Goal: Information Seeking & Learning: Learn about a topic

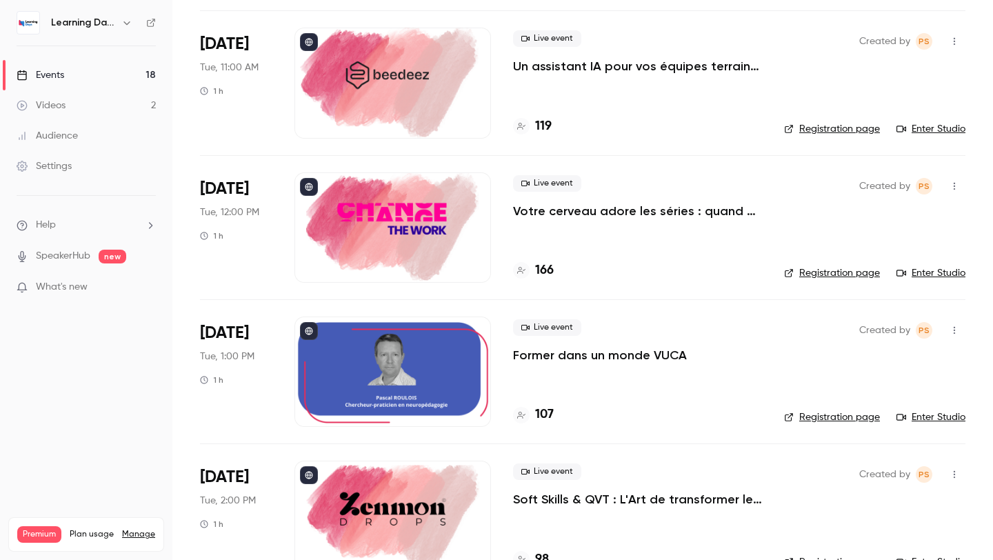
scroll to position [352, 0]
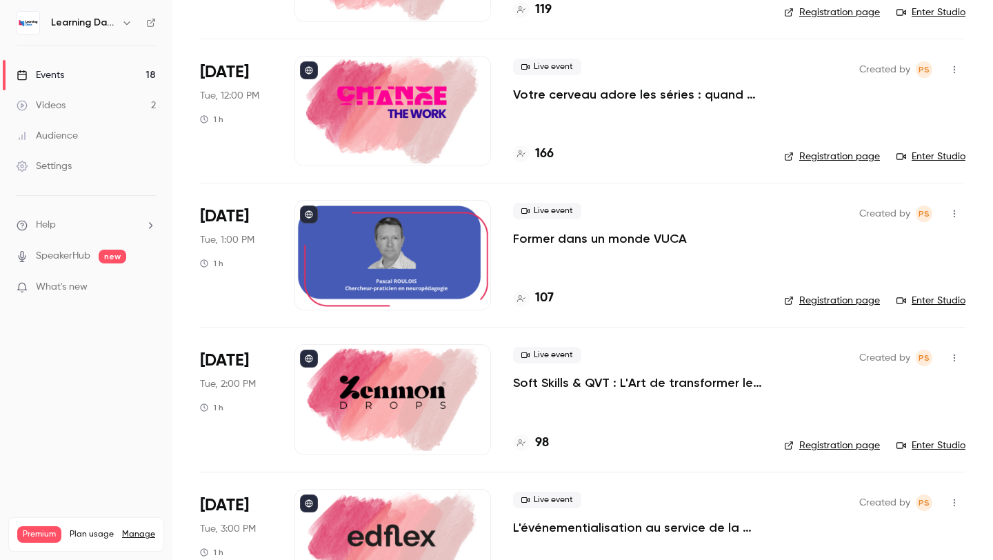
click at [403, 386] on div at bounding box center [393, 399] width 197 height 110
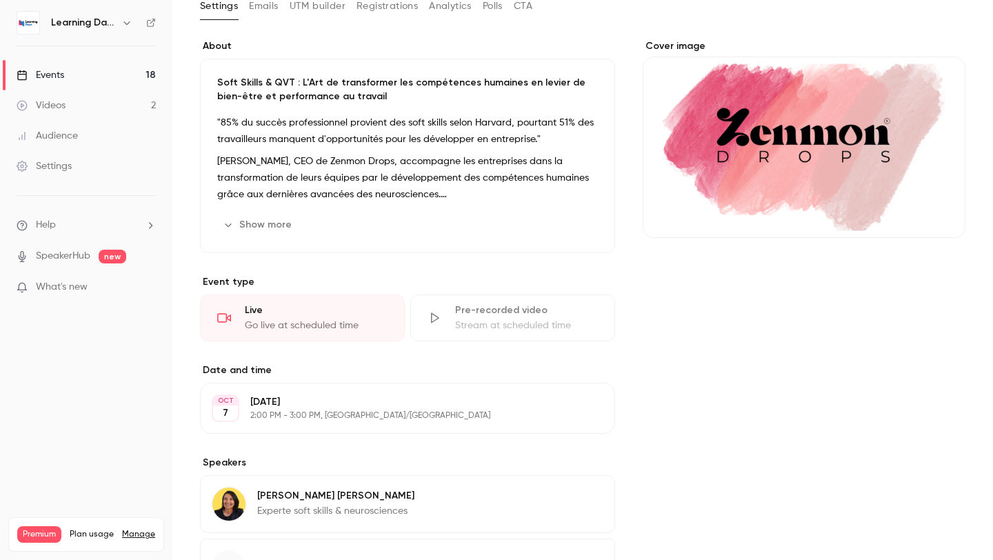
scroll to position [206, 0]
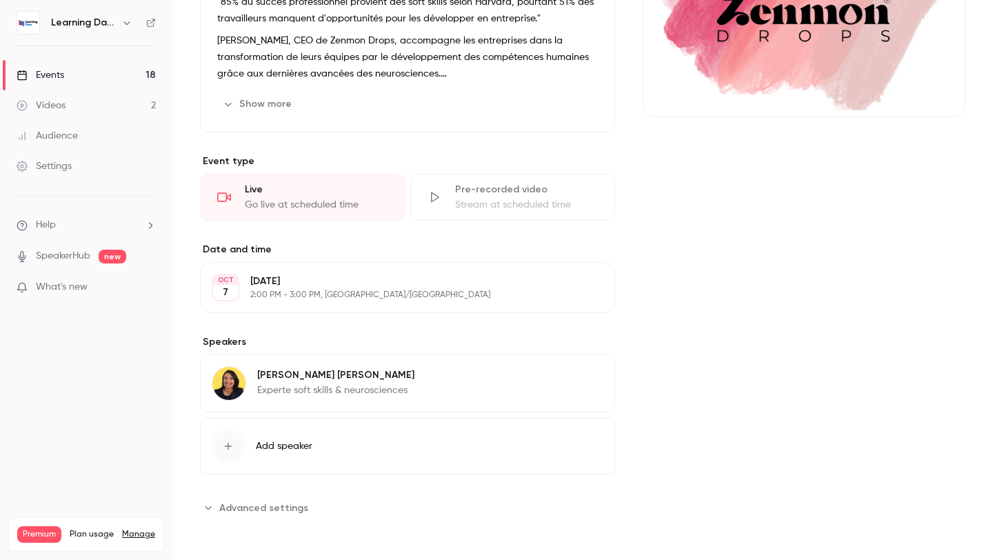
click at [225, 382] on img at bounding box center [228, 383] width 33 height 33
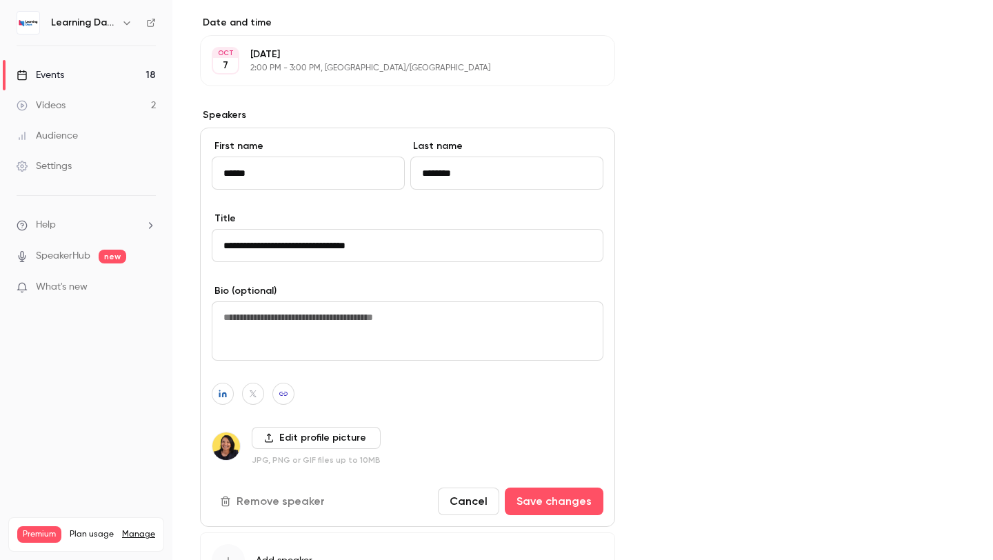
scroll to position [510, 0]
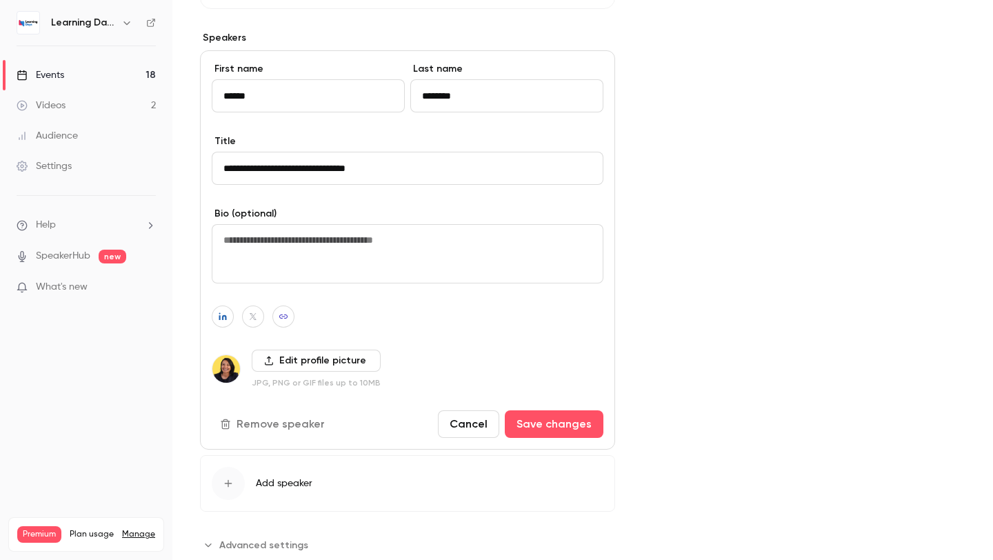
click at [228, 372] on img at bounding box center [226, 369] width 28 height 28
click at [266, 367] on label "Edit profile picture" at bounding box center [316, 361] width 129 height 22
click at [0, 0] on input "Edit profile picture" at bounding box center [0, 0] width 0 height 0
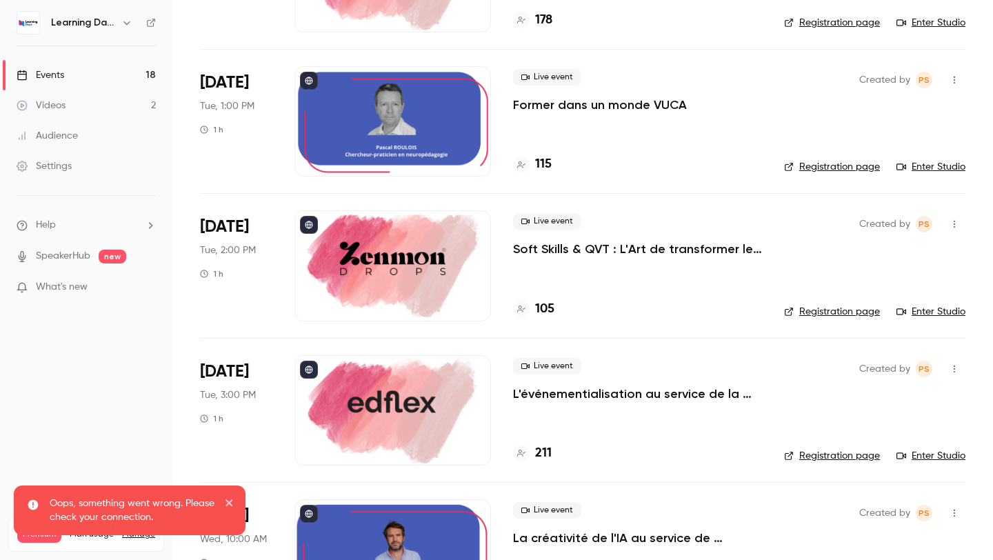
scroll to position [507, 0]
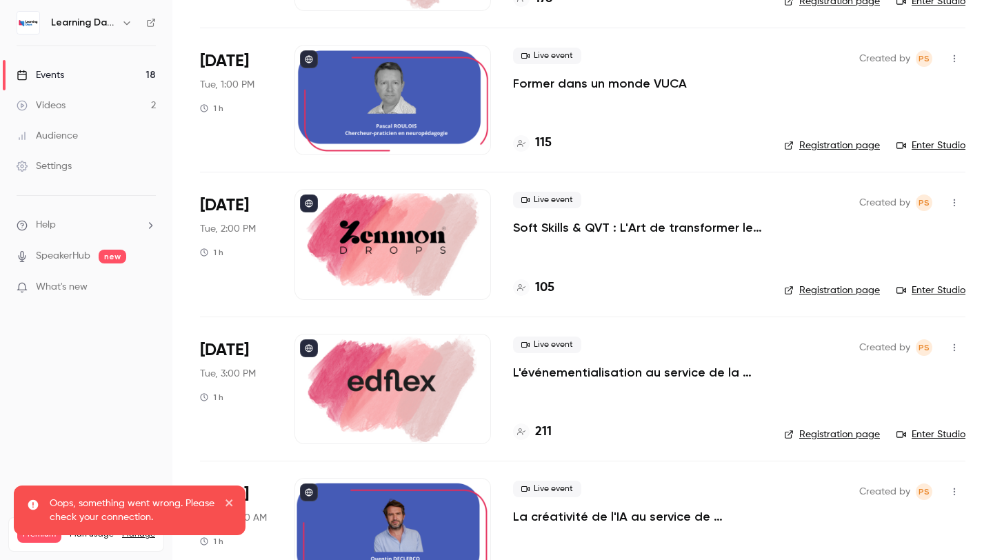
click at [410, 271] on div at bounding box center [393, 244] width 197 height 110
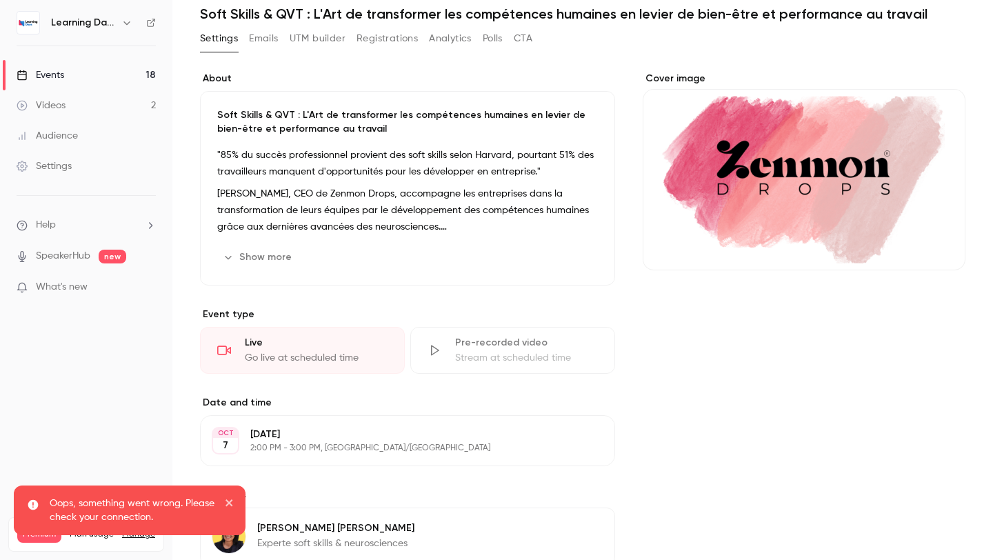
scroll to position [54, 0]
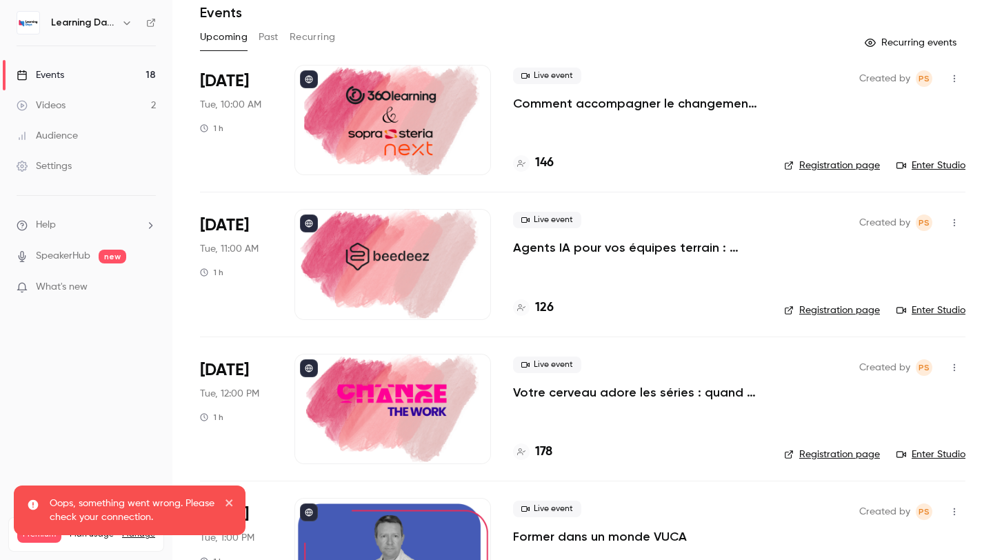
click at [400, 130] on div at bounding box center [393, 120] width 197 height 110
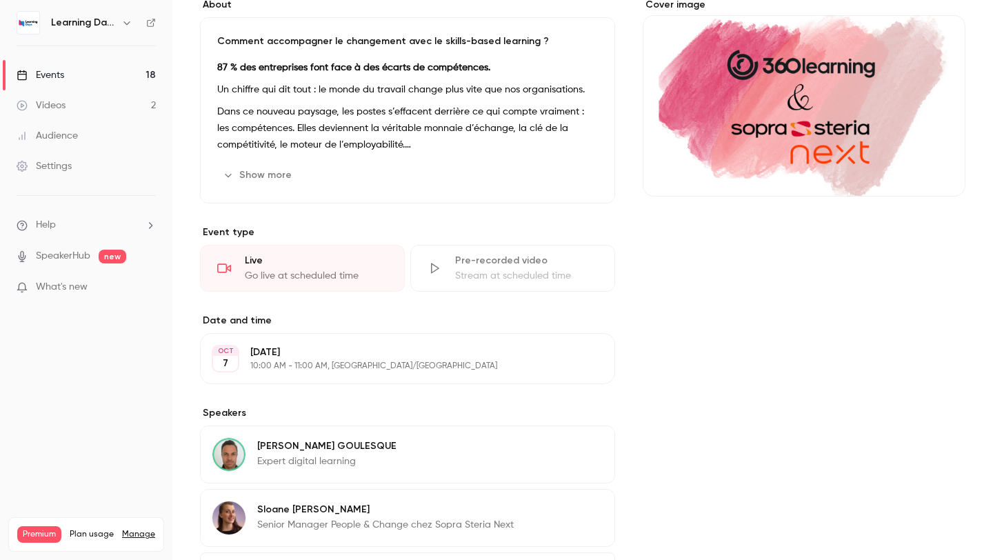
scroll to position [261, 0]
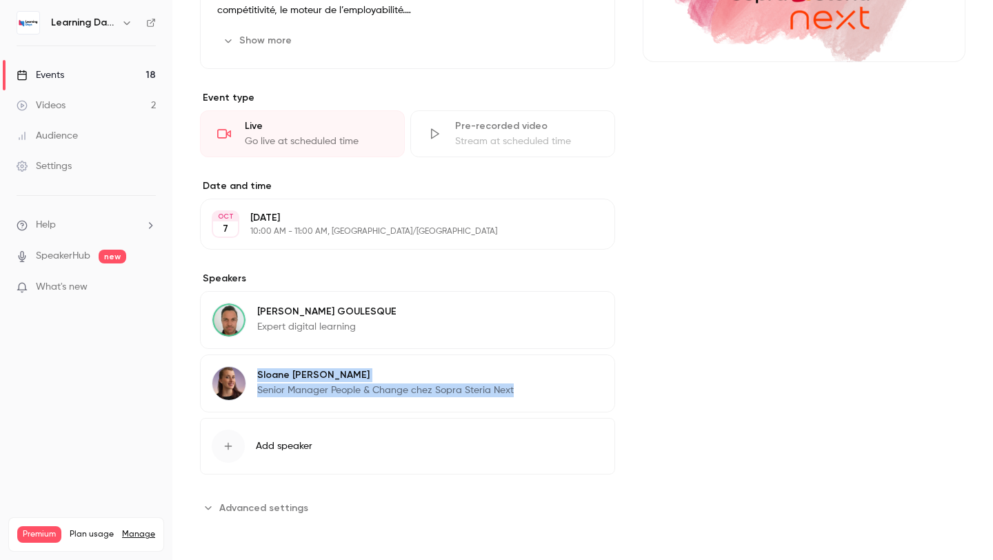
drag, startPoint x: 257, startPoint y: 375, endPoint x: 517, endPoint y: 394, distance: 260.1
click at [517, 394] on div "[PERSON_NAME] Senior Manager People & Change chez Sopra Steria Next Edit" at bounding box center [407, 384] width 415 height 58
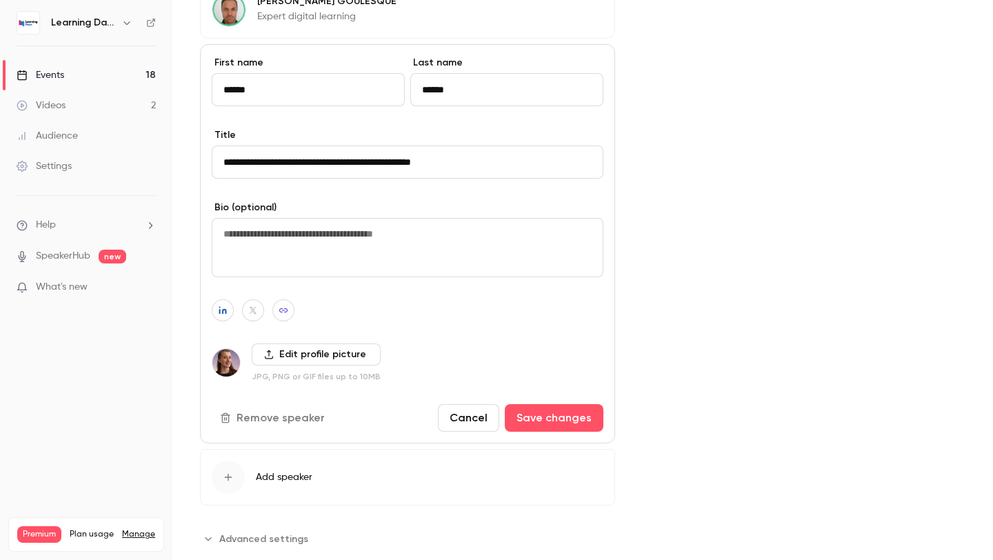
scroll to position [579, 0]
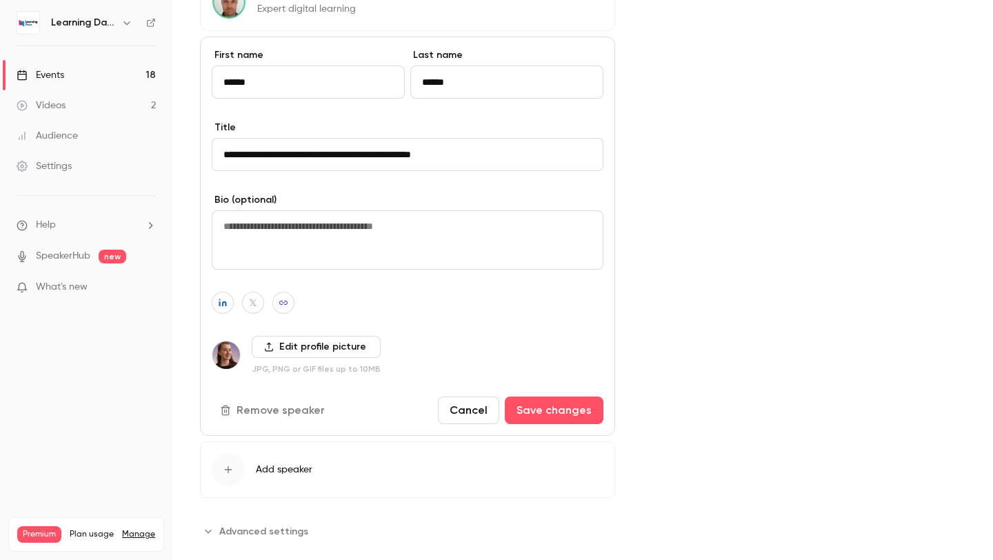
click at [501, 149] on input "**********" at bounding box center [408, 154] width 392 height 33
drag, startPoint x: 486, startPoint y: 159, endPoint x: 189, endPoint y: 154, distance: 296.7
click at [189, 154] on main "Search for videos or events Share Comment accompagner le changement avec le ski…" at bounding box center [582, 280] width 821 height 560
click at [34, 69] on div "Events" at bounding box center [41, 75] width 48 height 14
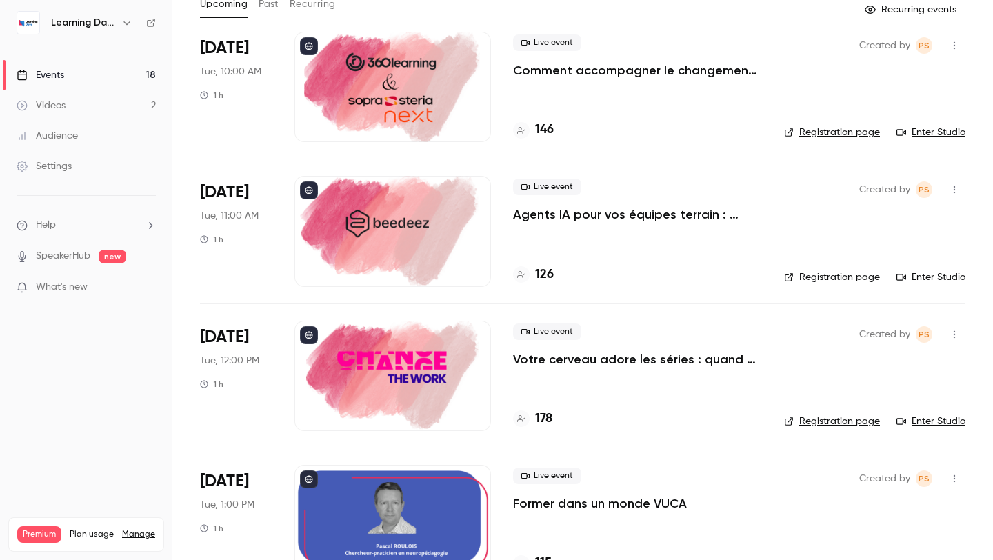
scroll to position [89, 0]
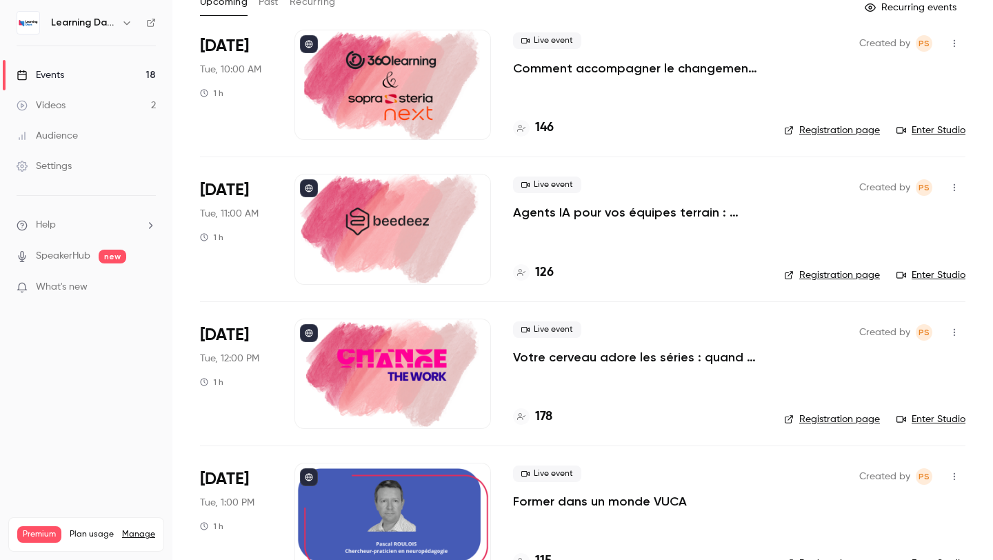
click at [410, 221] on div at bounding box center [393, 229] width 197 height 110
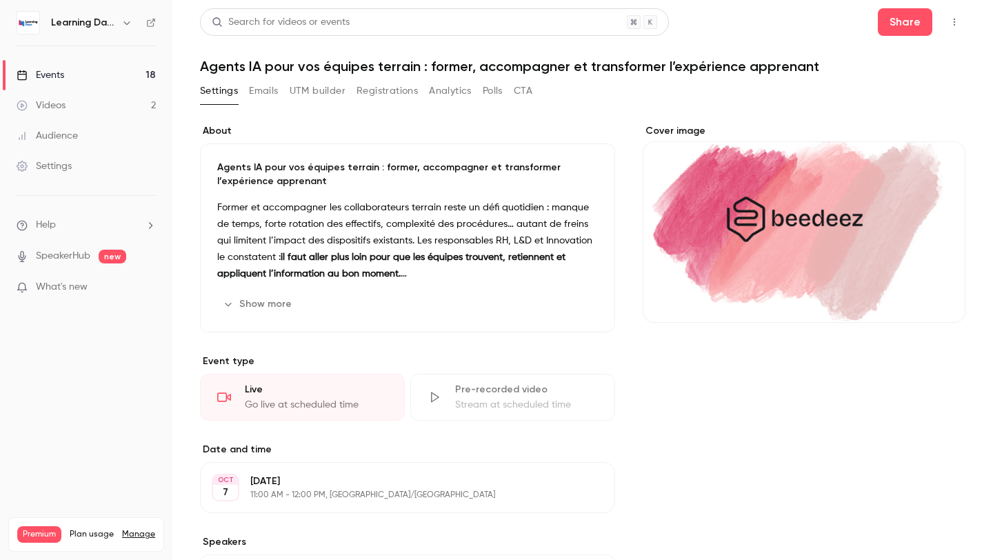
click at [800, 214] on div "Cover image" at bounding box center [804, 223] width 323 height 199
click at [0, 0] on input "Cover image" at bounding box center [0, 0] width 0 height 0
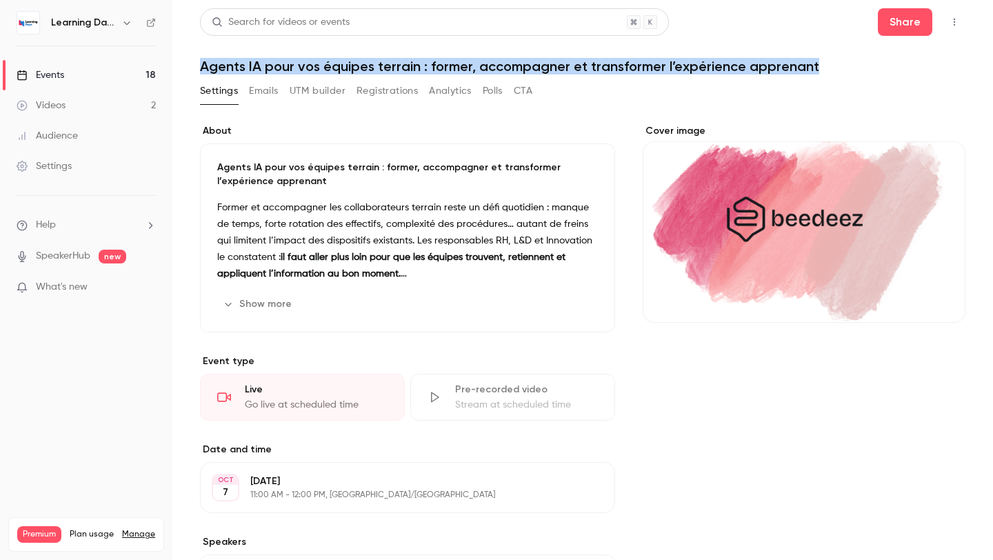
drag, startPoint x: 201, startPoint y: 68, endPoint x: 828, endPoint y: 76, distance: 626.5
click at [828, 76] on div "Search for videos or events Share Agents IA pour vos équipes terrain : former, …" at bounding box center [583, 400] width 766 height 785
copy h1 "Agents IA pour vos équipes terrain : former, accompagner et transformer l’expér…"
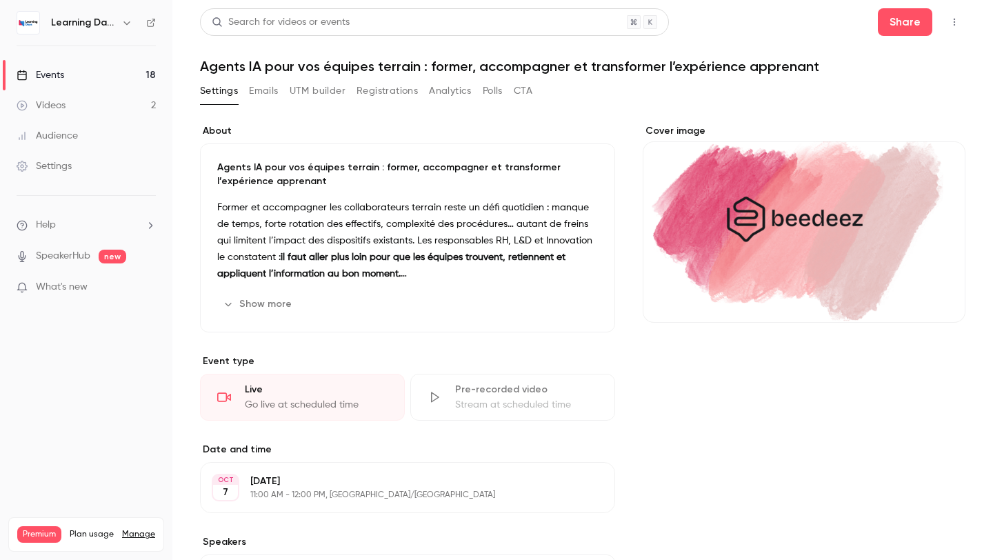
click at [423, 159] on div "Agents IA pour vos équipes terrain : former, accompagner et transformer l’expér…" at bounding box center [407, 238] width 415 height 189
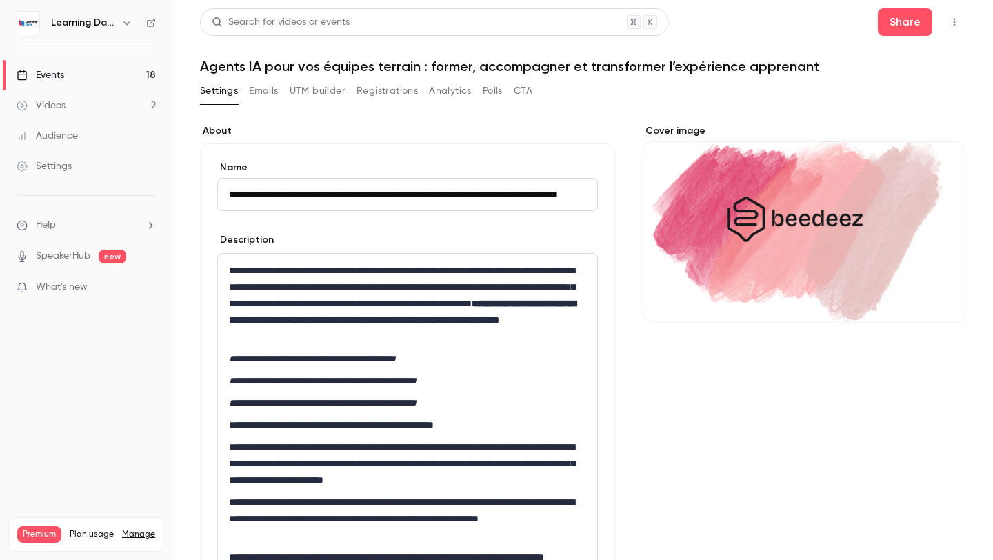
scroll to position [0, 70]
click at [396, 169] on label "Name" at bounding box center [407, 168] width 381 height 14
click at [396, 178] on input "**********" at bounding box center [407, 194] width 381 height 33
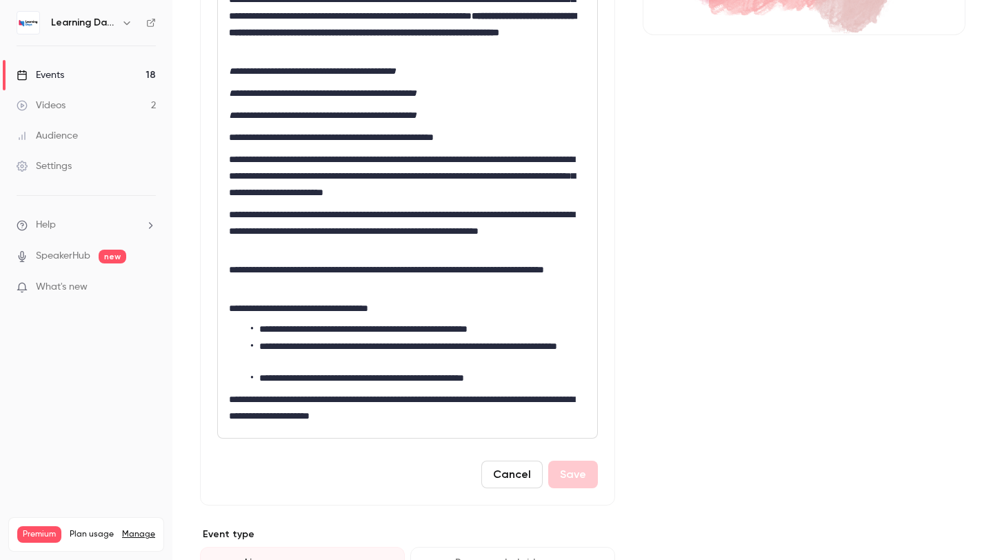
scroll to position [0, 0]
click at [642, 255] on div "**********" at bounding box center [583, 384] width 766 height 1097
click at [532, 469] on button "Cancel" at bounding box center [512, 475] width 61 height 28
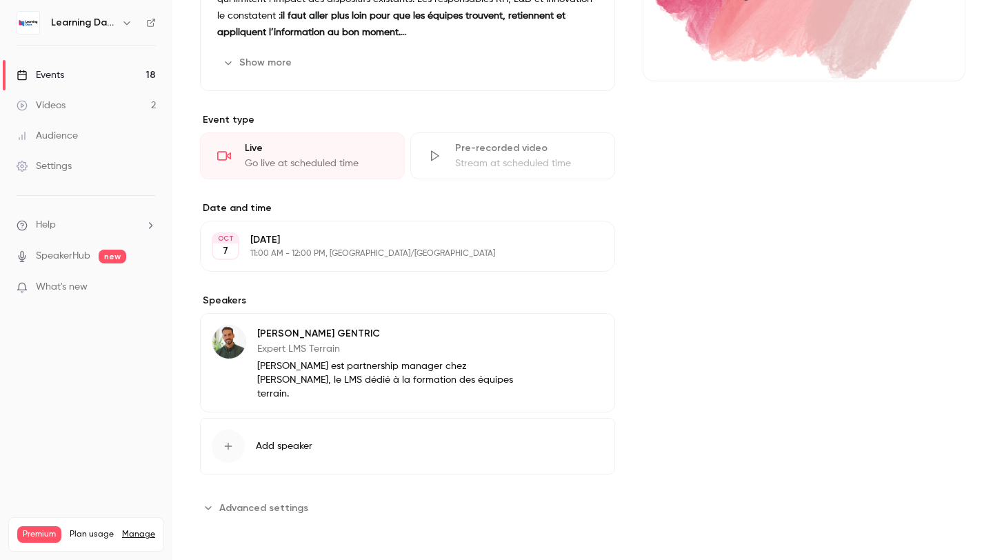
scroll to position [195, 0]
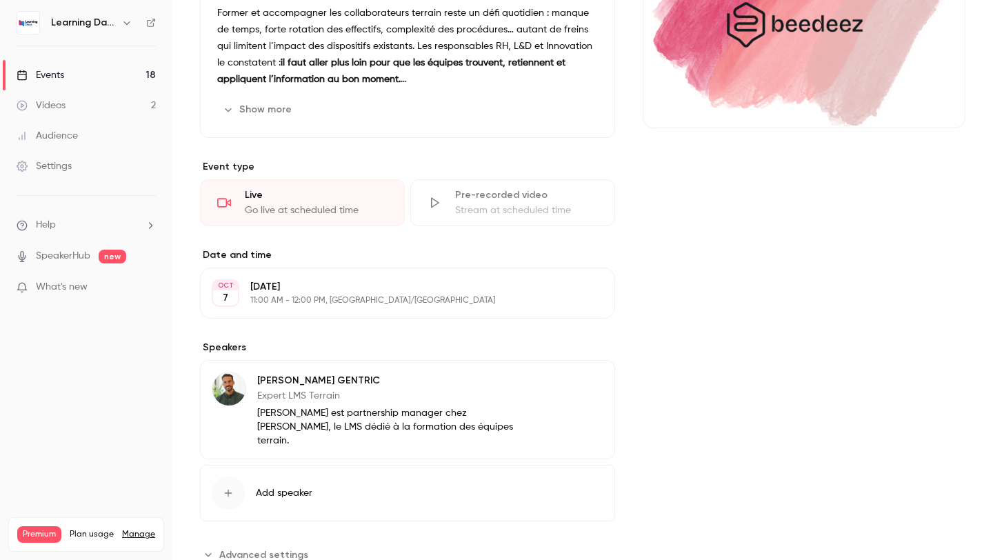
click at [43, 75] on div "Events" at bounding box center [41, 75] width 48 height 14
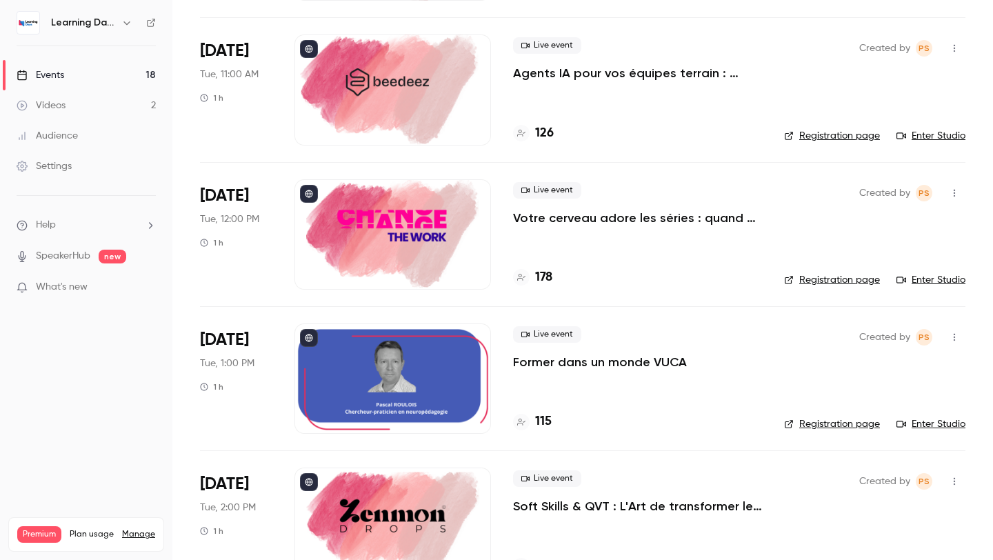
scroll to position [241, 0]
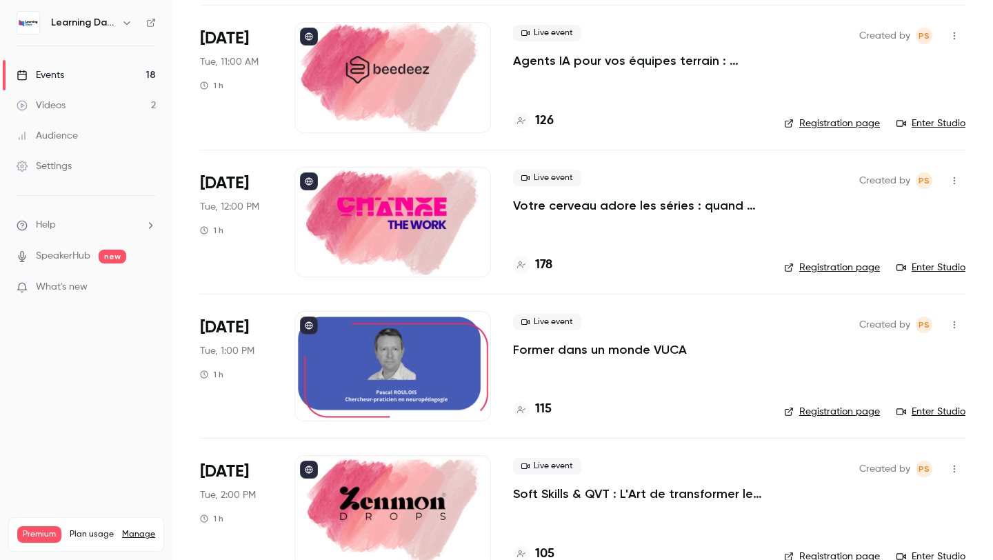
click at [424, 172] on div at bounding box center [393, 222] width 197 height 110
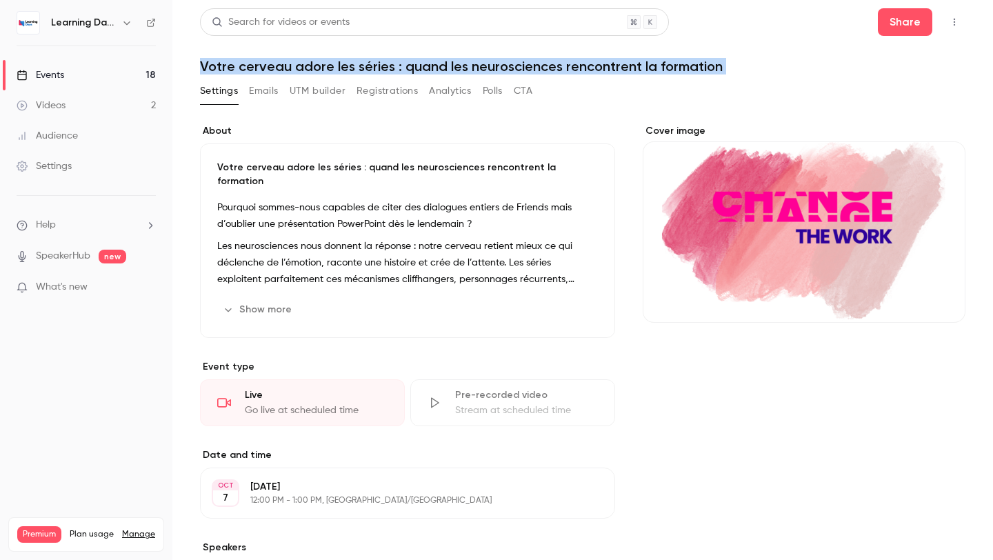
drag, startPoint x: 202, startPoint y: 68, endPoint x: 800, endPoint y: 79, distance: 597.6
click at [800, 79] on div "Search for videos or events Share Votre cerveau adore les séries : quand les ne…" at bounding box center [583, 382] width 766 height 749
copy div "Votre cerveau adore les séries : quand les neurosciences rencontrent la formati…"
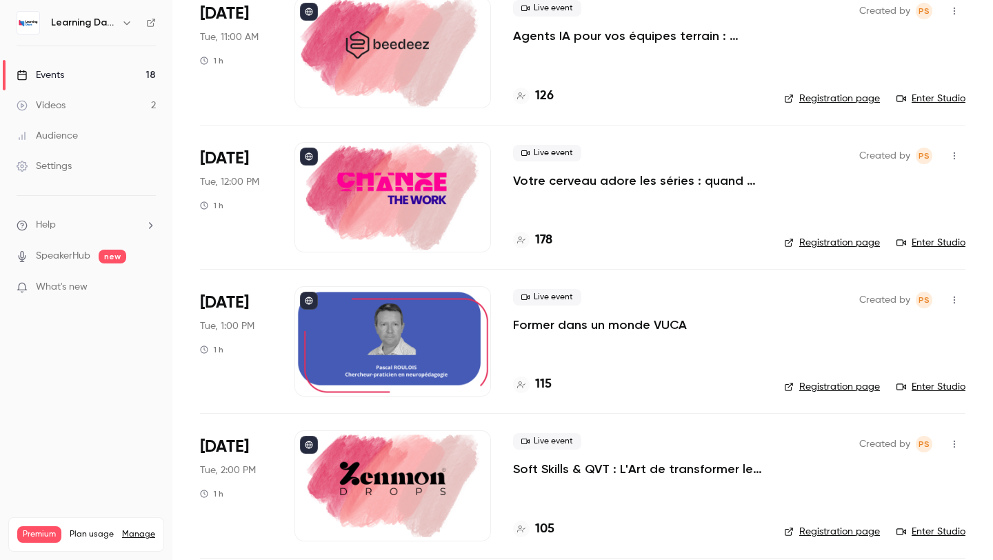
click at [419, 204] on div at bounding box center [393, 197] width 197 height 110
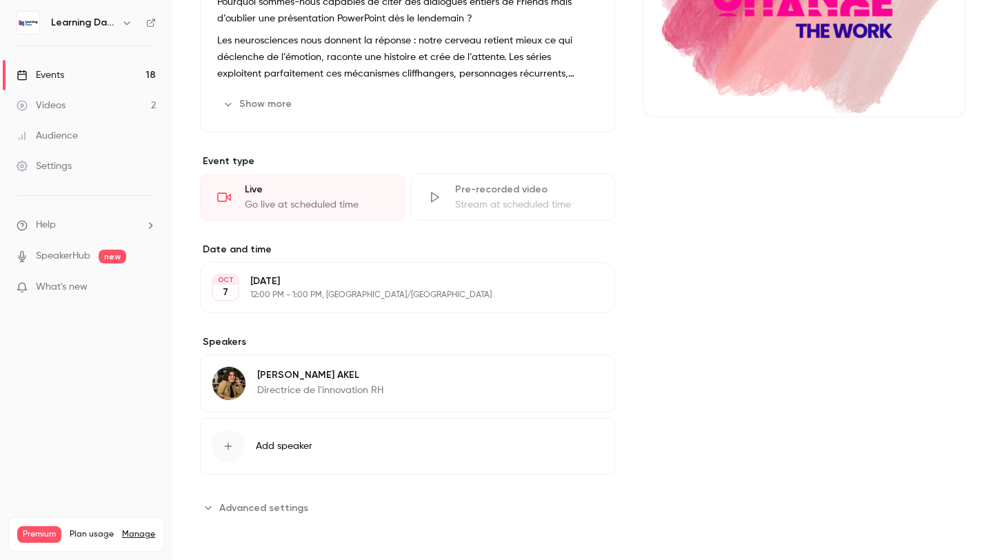
scroll to position [159, 0]
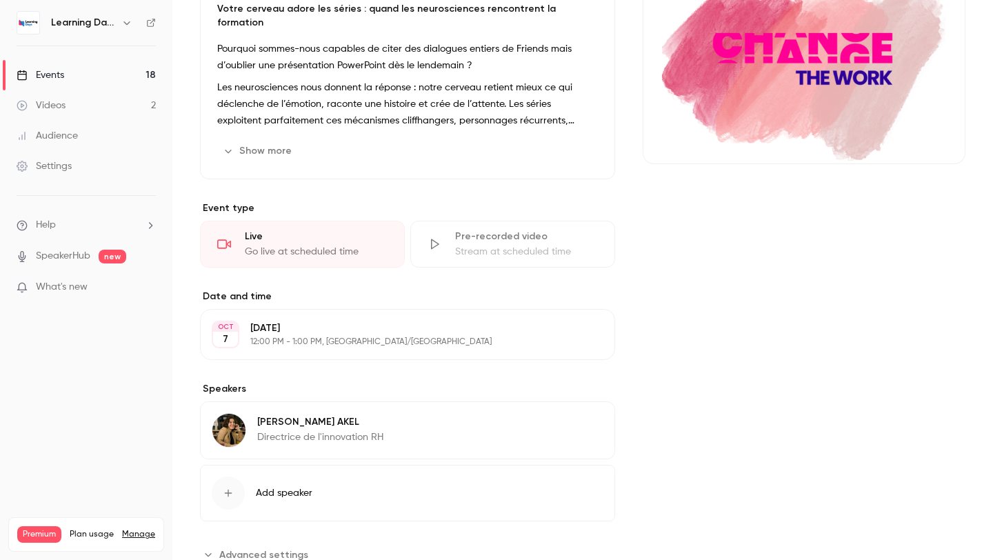
click at [230, 414] on img at bounding box center [228, 430] width 33 height 33
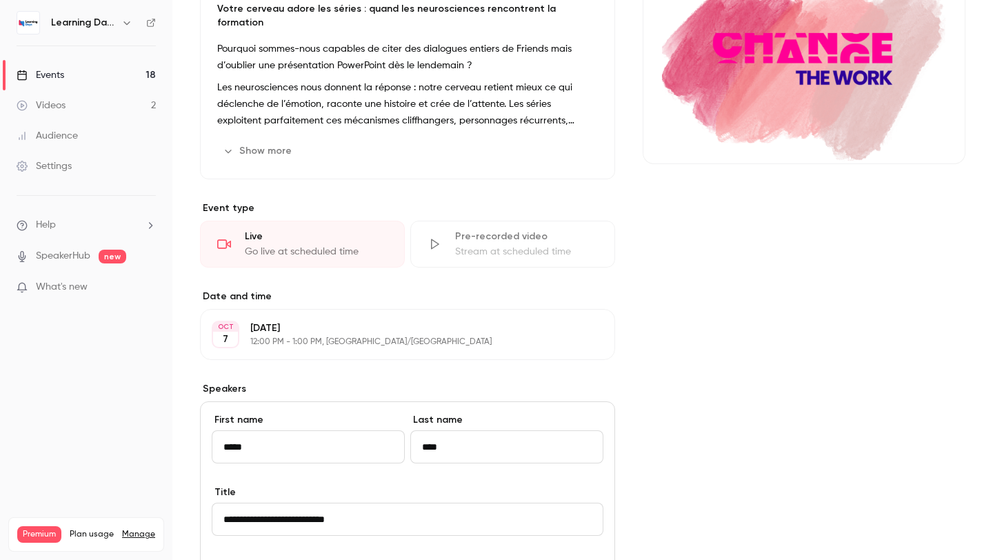
click at [166, 399] on nav "Learning Days Events 18 Videos 2 Audience Settings Help SpeakerHub new What's n…" at bounding box center [86, 280] width 172 height 560
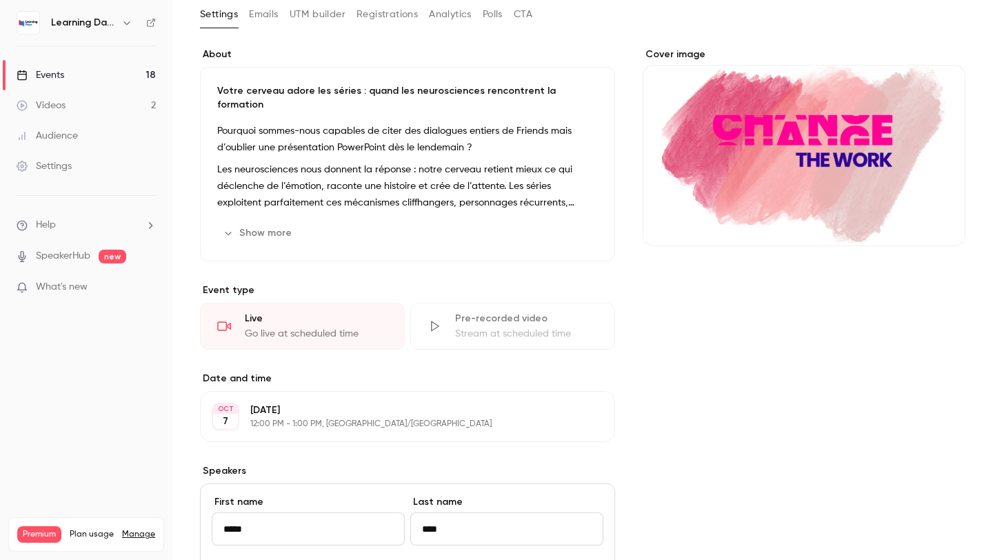
scroll to position [77, 0]
click at [48, 70] on div "Events" at bounding box center [41, 75] width 48 height 14
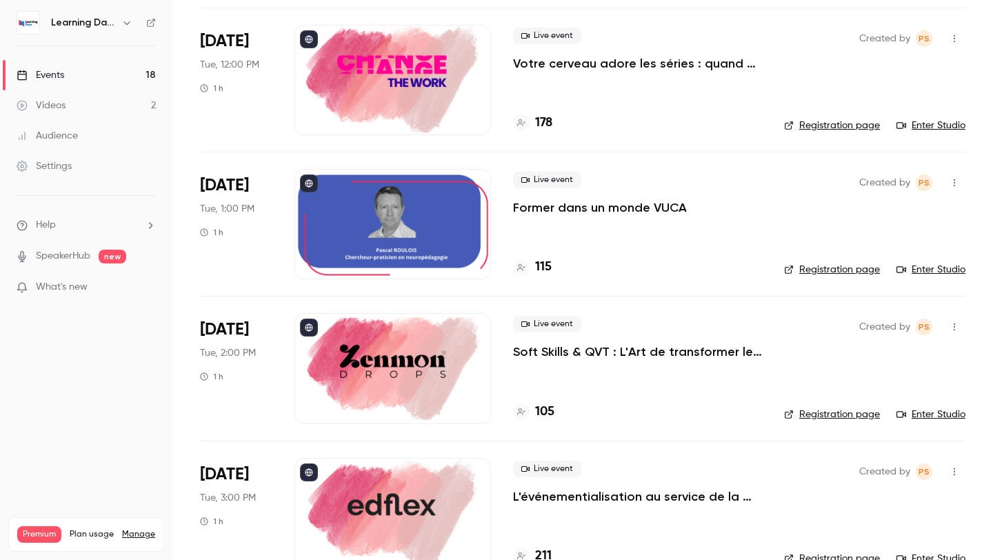
scroll to position [380, 0]
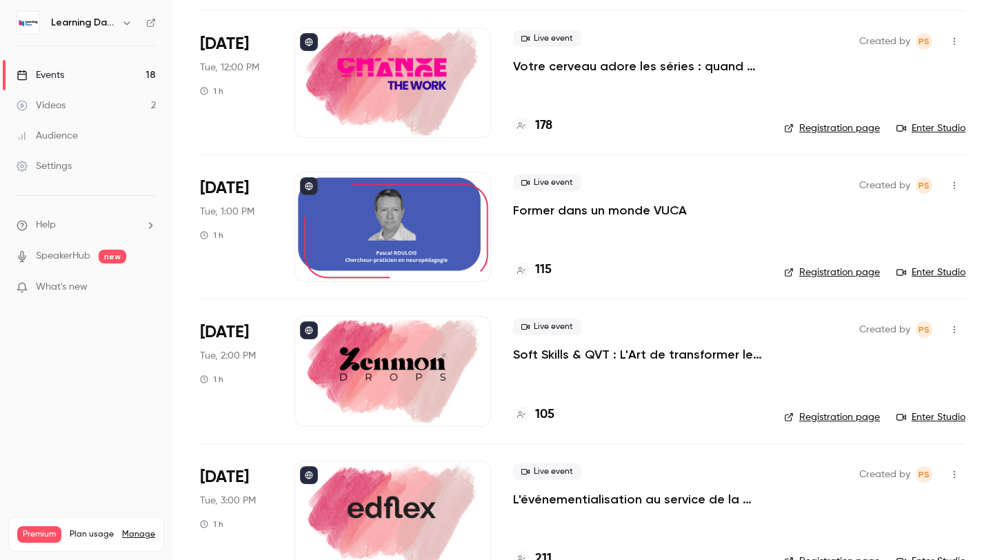
click at [388, 236] on div at bounding box center [393, 227] width 197 height 110
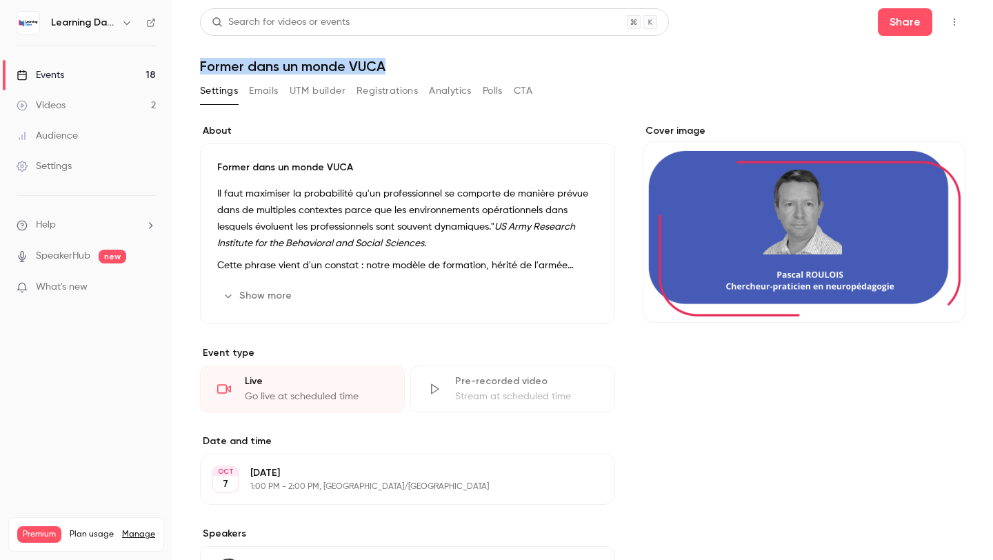
drag, startPoint x: 403, startPoint y: 64, endPoint x: 192, endPoint y: 66, distance: 210.4
click at [192, 66] on main "Search for videos or events Share Former dans un monde VUCA Settings Emails UTM…" at bounding box center [582, 280] width 821 height 560
copy h1 "Former dans un monde VUCA"
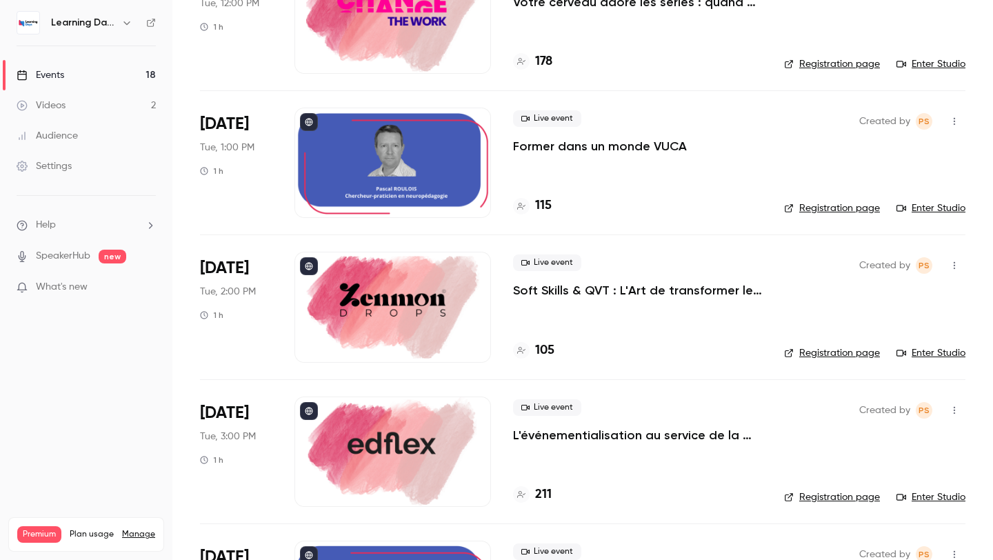
scroll to position [457, 0]
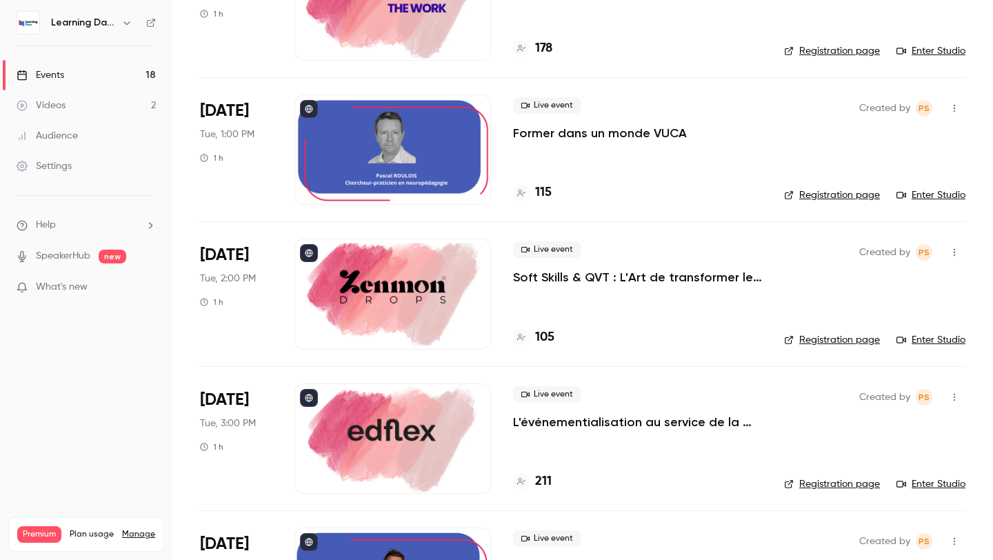
click at [697, 421] on p "L'événementialisation au service de la formation : engagez vos apprenants tout …" at bounding box center [637, 422] width 249 height 17
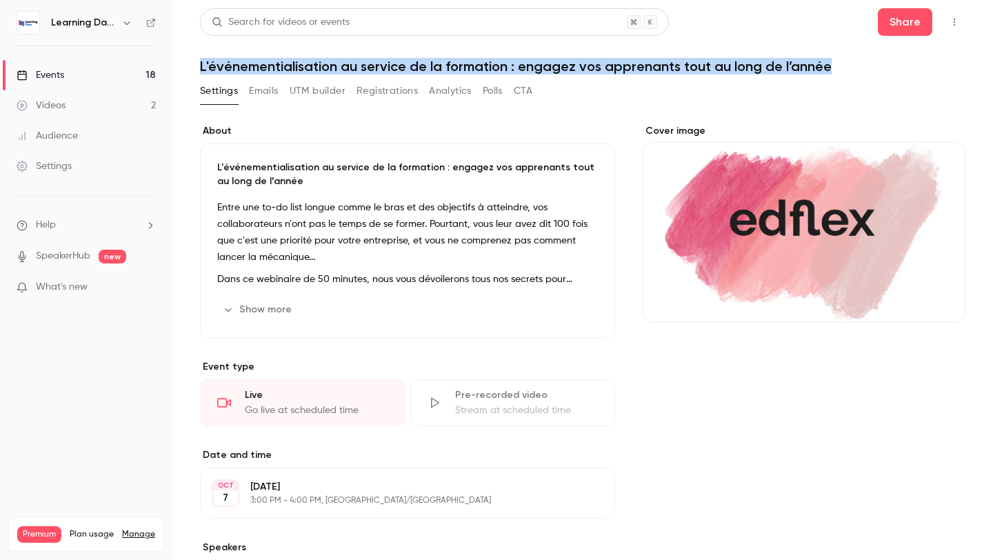
drag, startPoint x: 198, startPoint y: 62, endPoint x: 835, endPoint y: 68, distance: 636.8
click at [835, 68] on main "Search for videos or events Share L'événementialisation au service de la format…" at bounding box center [582, 280] width 821 height 560
copy h1 "L'événementialisation au service de la formation : engagez vos apprenants tout …"
click at [45, 61] on link "Events 18" at bounding box center [86, 75] width 172 height 30
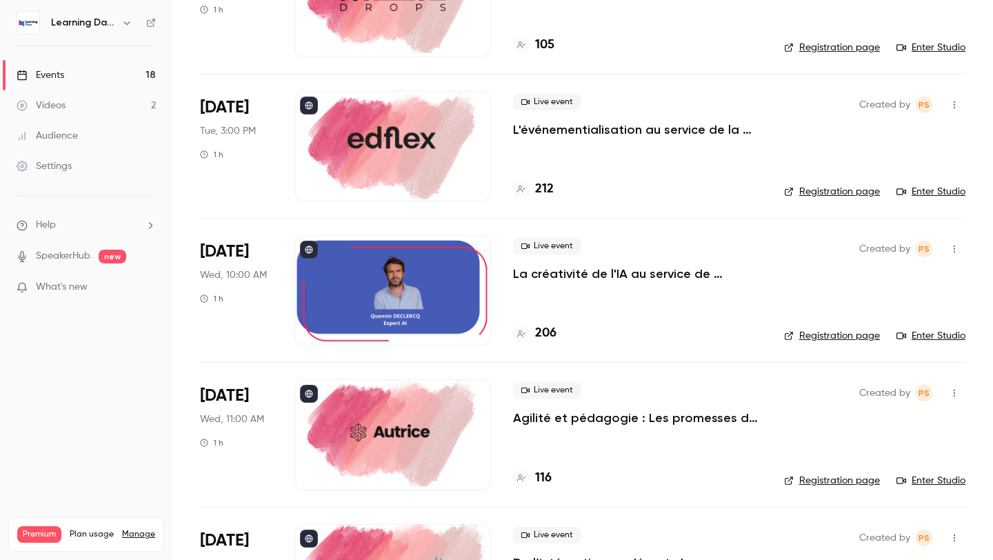
scroll to position [772, 0]
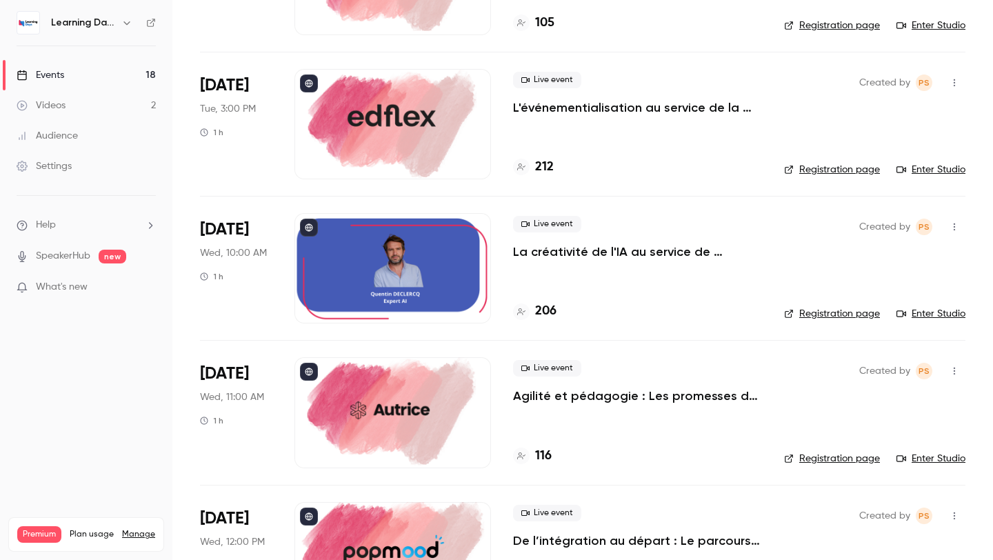
click at [522, 250] on p "La créativité de l'IA au service de l'expérience apprenante." at bounding box center [637, 252] width 249 height 17
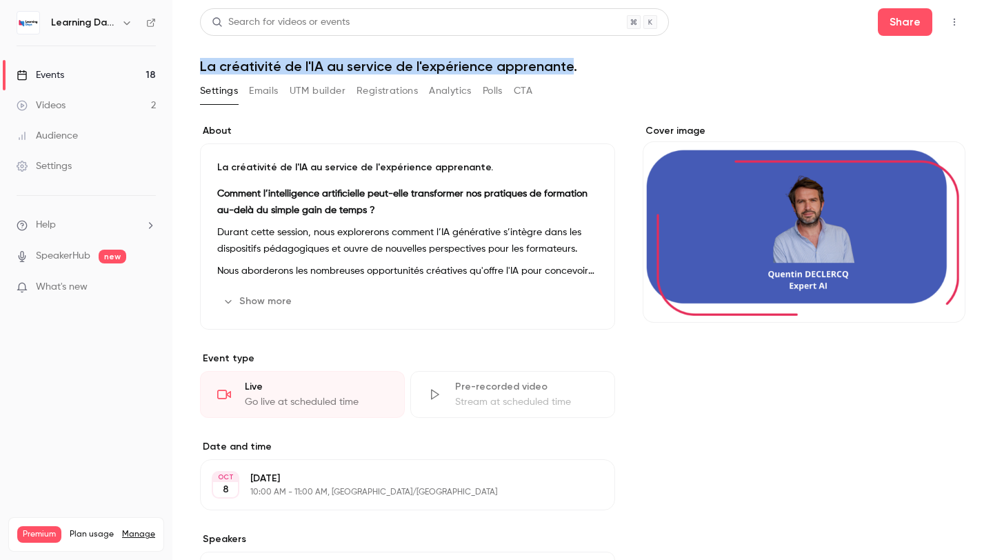
drag, startPoint x: 192, startPoint y: 63, endPoint x: 566, endPoint y: 70, distance: 374.0
click at [566, 70] on main "Search for videos or events Share La créativité de l'IA au service de l'expérie…" at bounding box center [582, 280] width 821 height 560
copy h1 "La créativité de l'IA au service de l'expérience apprenante"
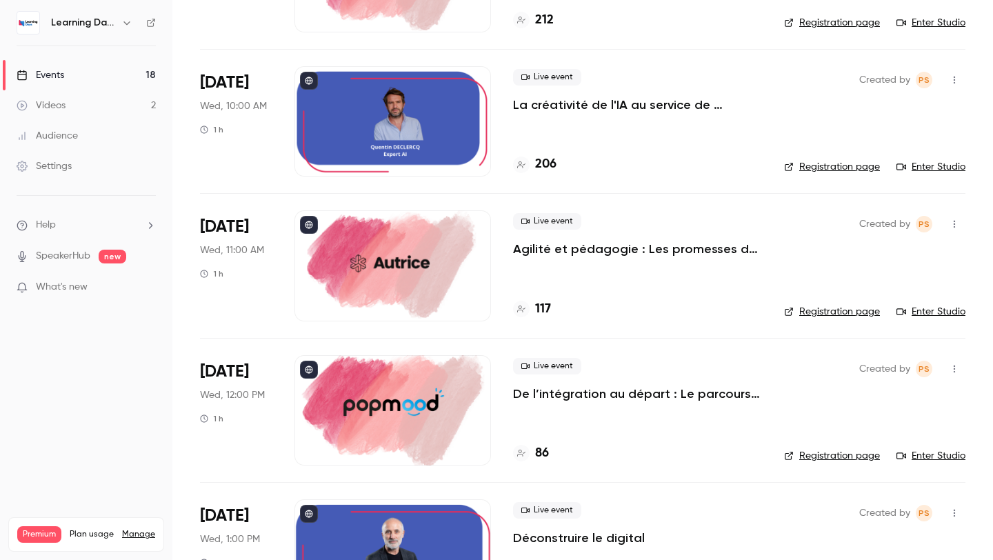
scroll to position [923, 0]
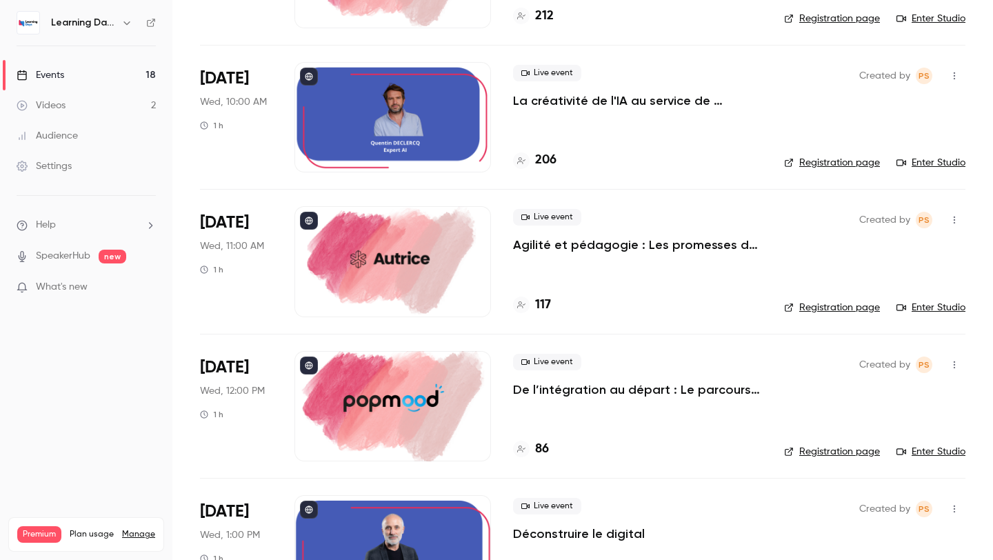
click at [116, 380] on nav "Learning Days Events 18 Videos 2 Audience Settings Help SpeakerHub new What's n…" at bounding box center [86, 280] width 172 height 560
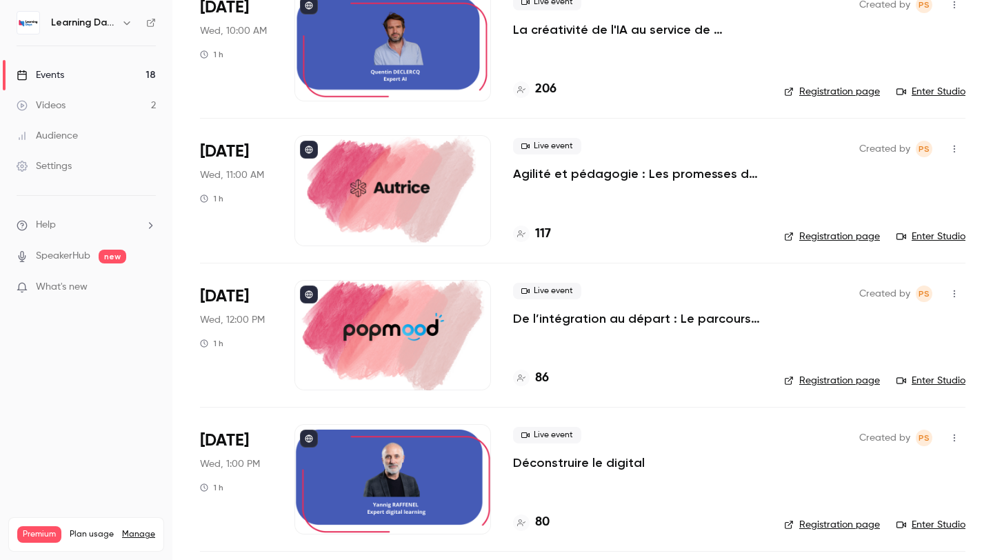
scroll to position [976, 0]
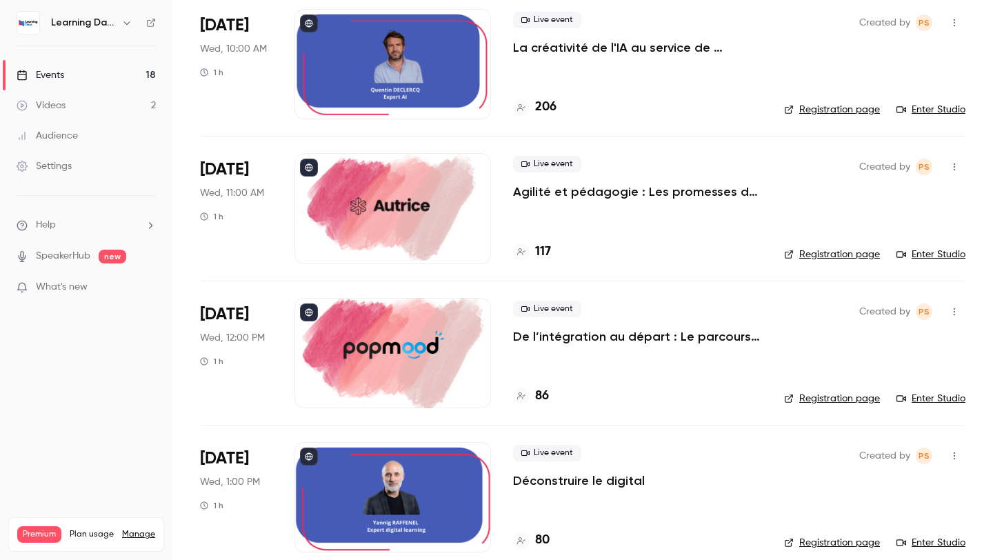
click at [386, 217] on div at bounding box center [393, 208] width 197 height 110
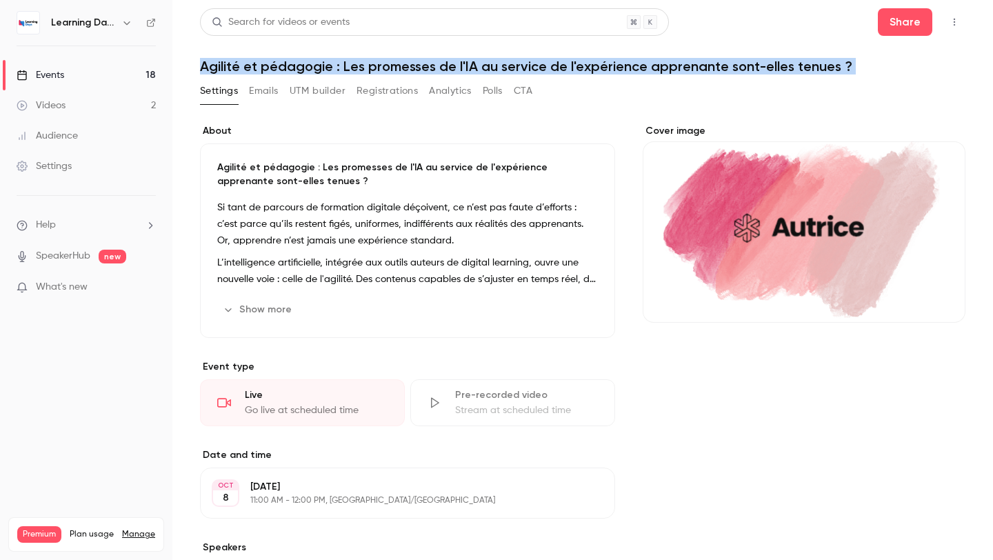
drag, startPoint x: 201, startPoint y: 72, endPoint x: 808, endPoint y: 86, distance: 606.6
click at [808, 86] on div "Search for videos or events Share Agilité et pédagogie : Les promesses de l'IA …" at bounding box center [583, 382] width 766 height 749
copy div "Agilité et pédagogie : Les promesses de l'IA au service de l'expérience apprena…"
click at [70, 72] on link "Events 18" at bounding box center [86, 75] width 172 height 30
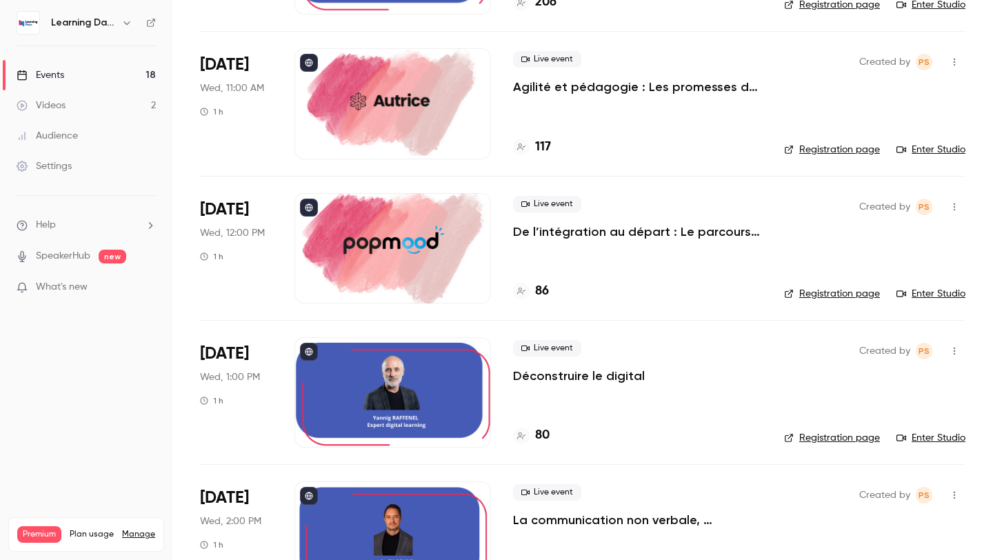
scroll to position [1085, 0]
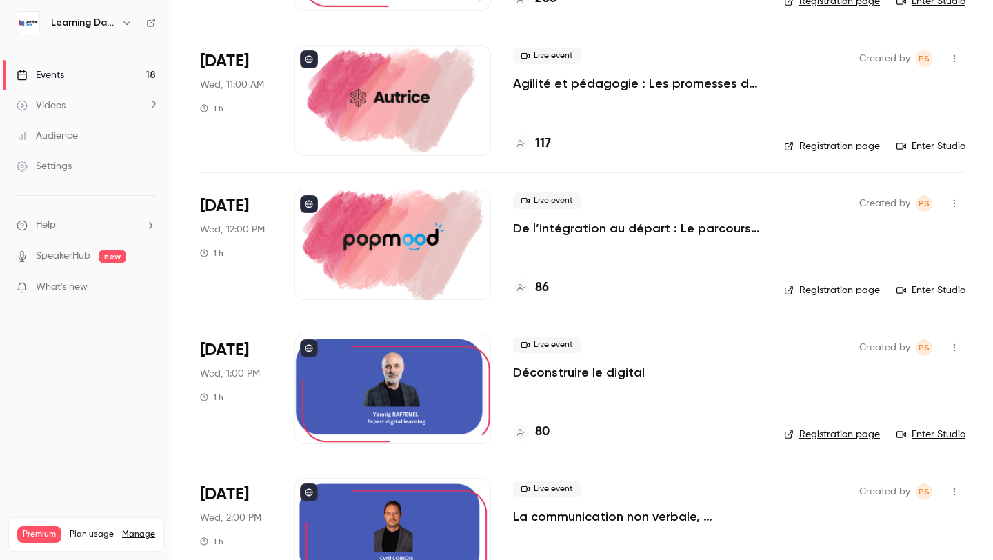
click at [405, 207] on div at bounding box center [393, 245] width 197 height 110
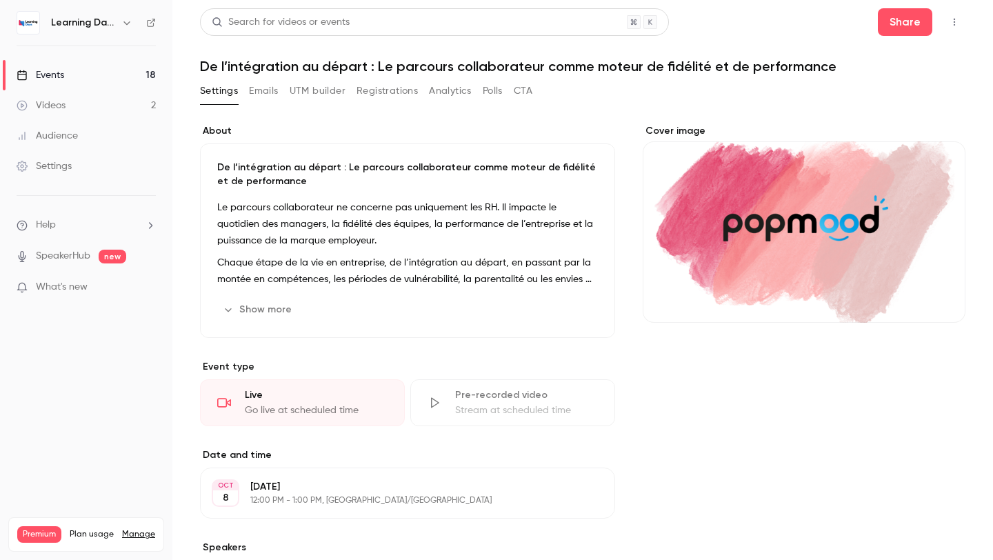
scroll to position [379, 0]
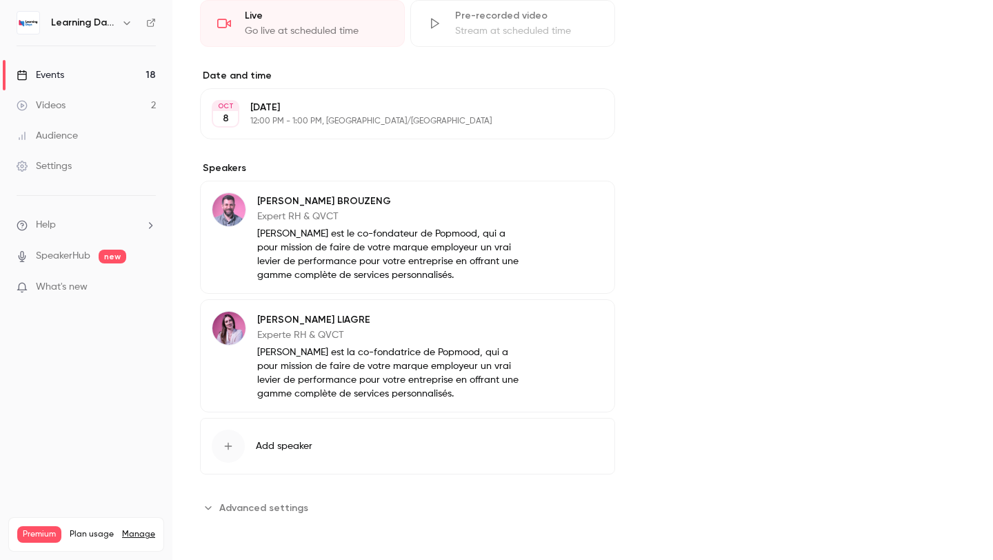
click at [327, 195] on p "[PERSON_NAME]" at bounding box center [391, 202] width 268 height 14
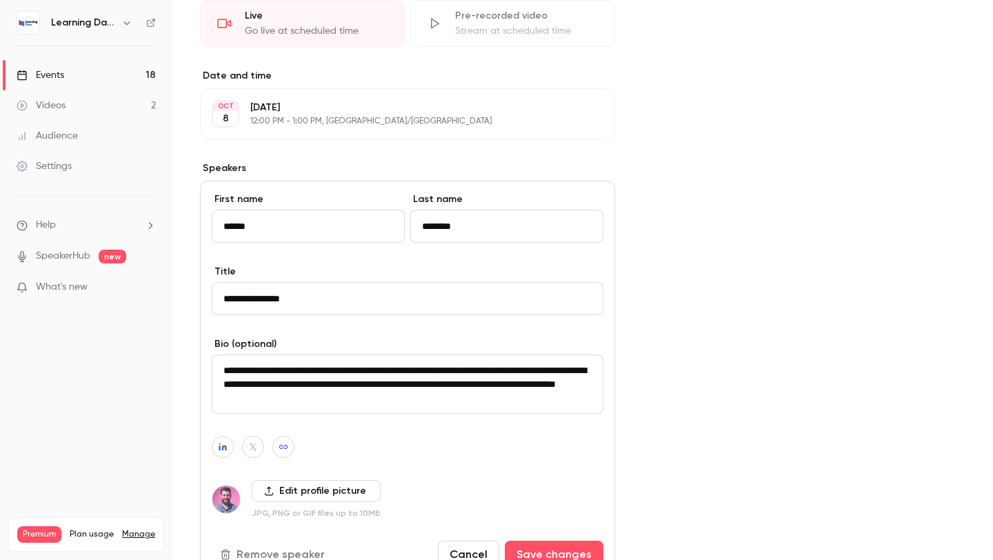
drag, startPoint x: 365, startPoint y: 297, endPoint x: 206, endPoint y: 299, distance: 158.7
click at [206, 299] on div "**********" at bounding box center [407, 380] width 415 height 399
click at [604, 165] on label "Speakers" at bounding box center [407, 168] width 415 height 14
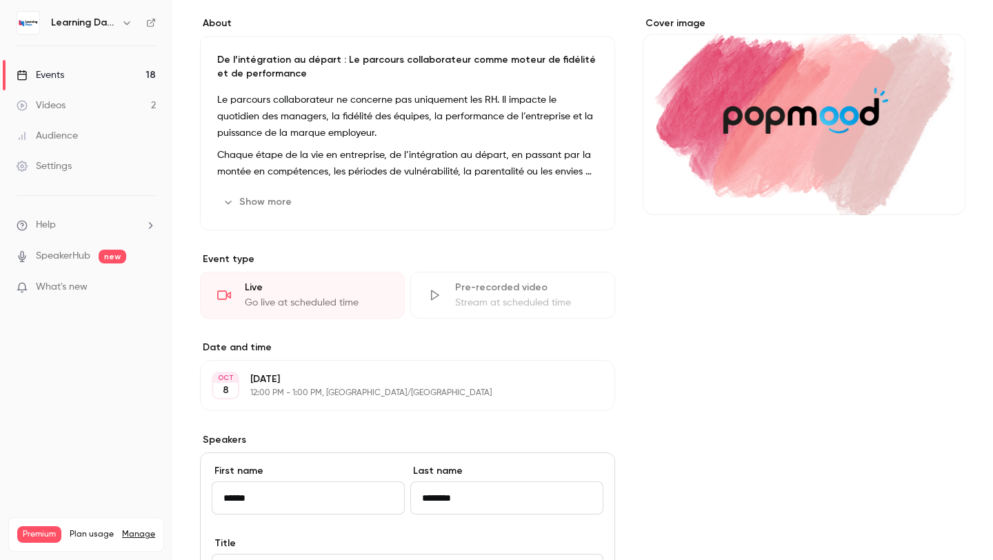
scroll to position [0, 0]
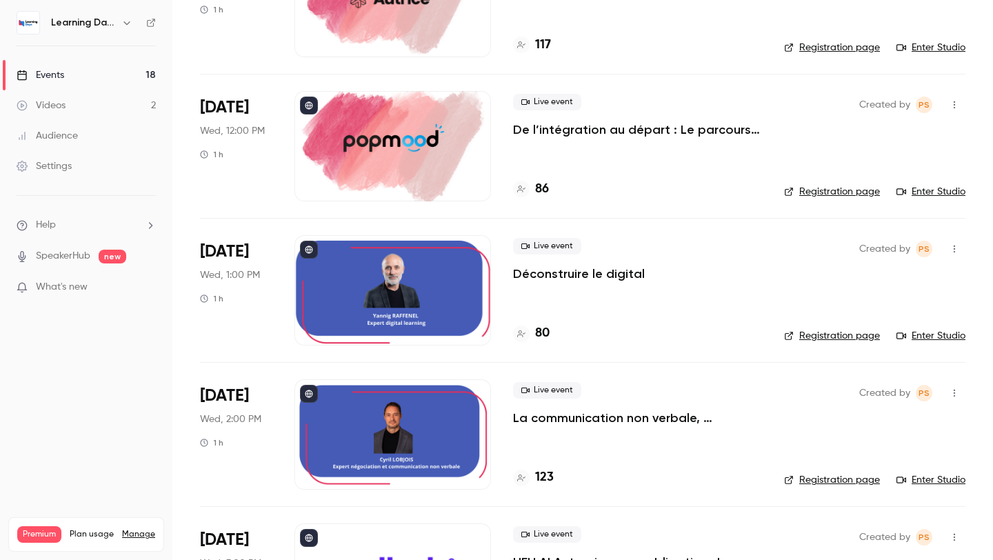
scroll to position [1185, 0]
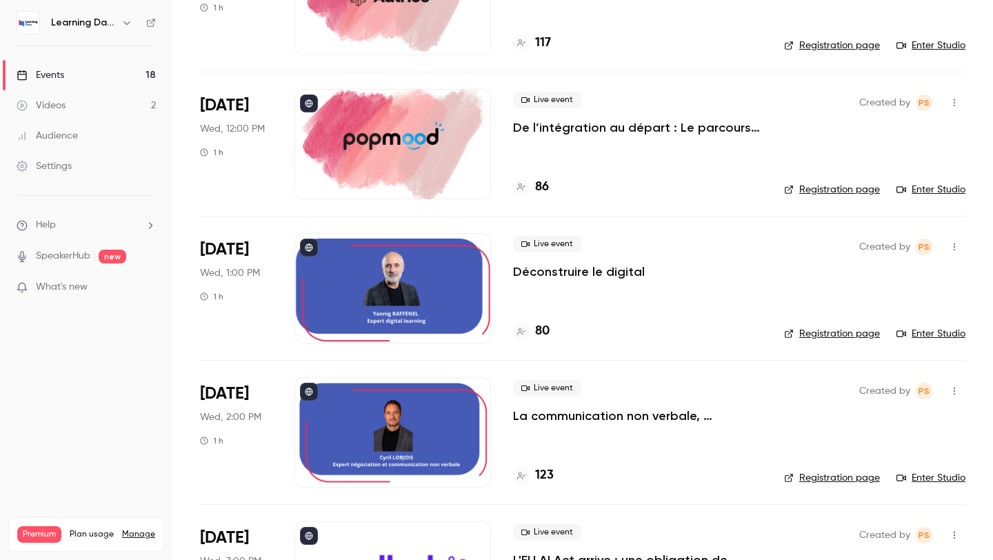
click at [373, 290] on div at bounding box center [393, 288] width 197 height 110
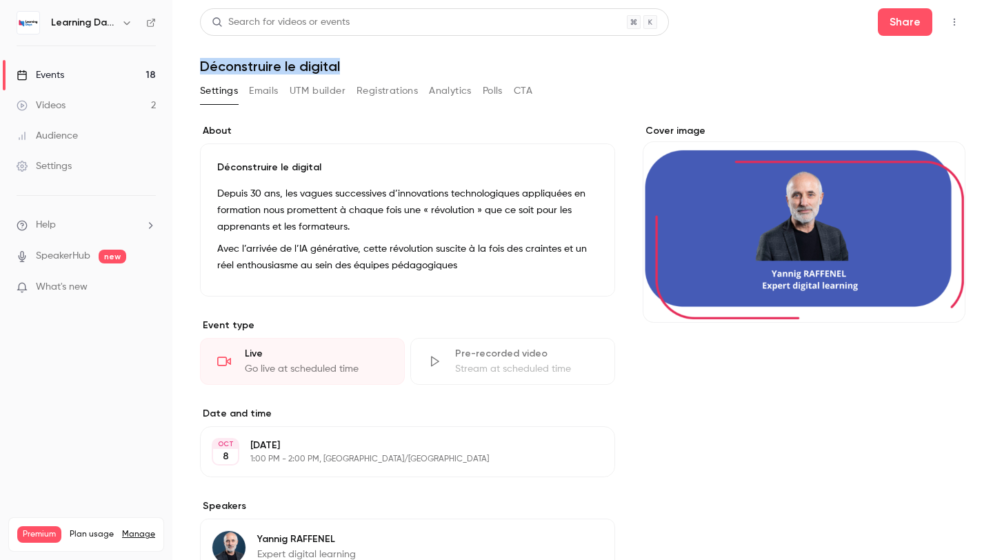
drag, startPoint x: 353, startPoint y: 71, endPoint x: 181, endPoint y: 67, distance: 172.5
click at [181, 67] on main "**********" at bounding box center [582, 280] width 821 height 560
copy h1 "Déconstruire le digital"
click at [425, 118] on div "**********" at bounding box center [583, 412] width 766 height 609
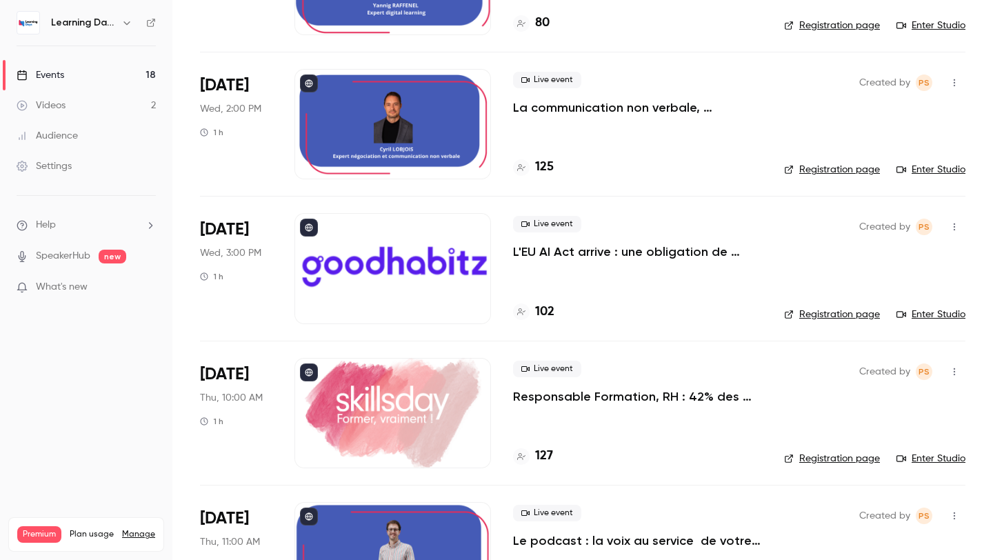
scroll to position [1532, 0]
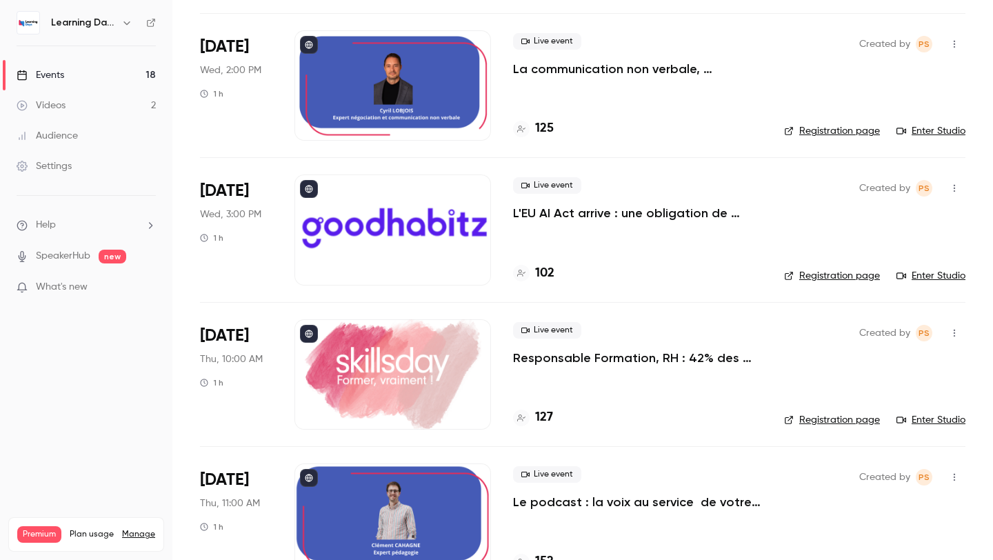
click at [333, 224] on div at bounding box center [393, 230] width 197 height 110
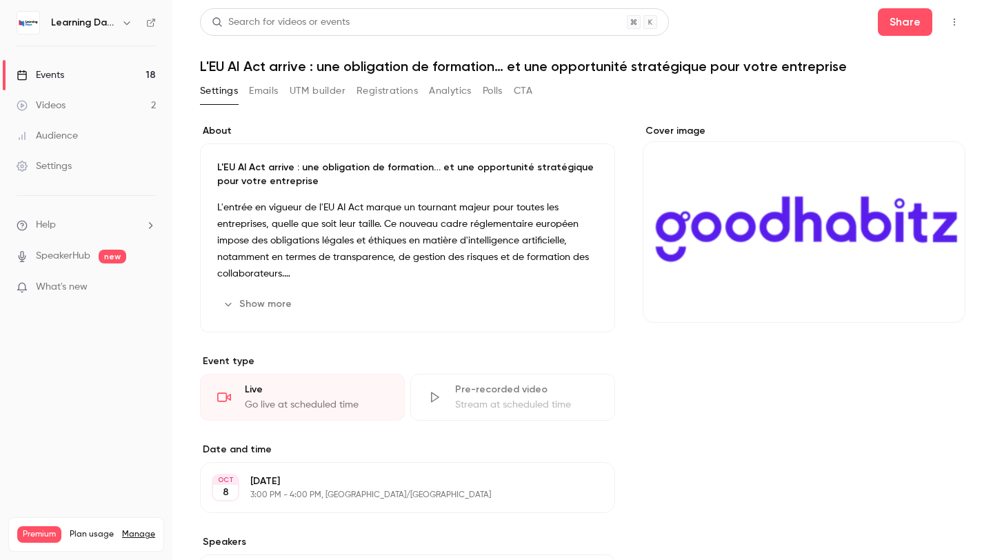
click at [713, 228] on div "Cover image" at bounding box center [804, 223] width 323 height 199
click at [0, 0] on input "Cover image" at bounding box center [0, 0] width 0 height 0
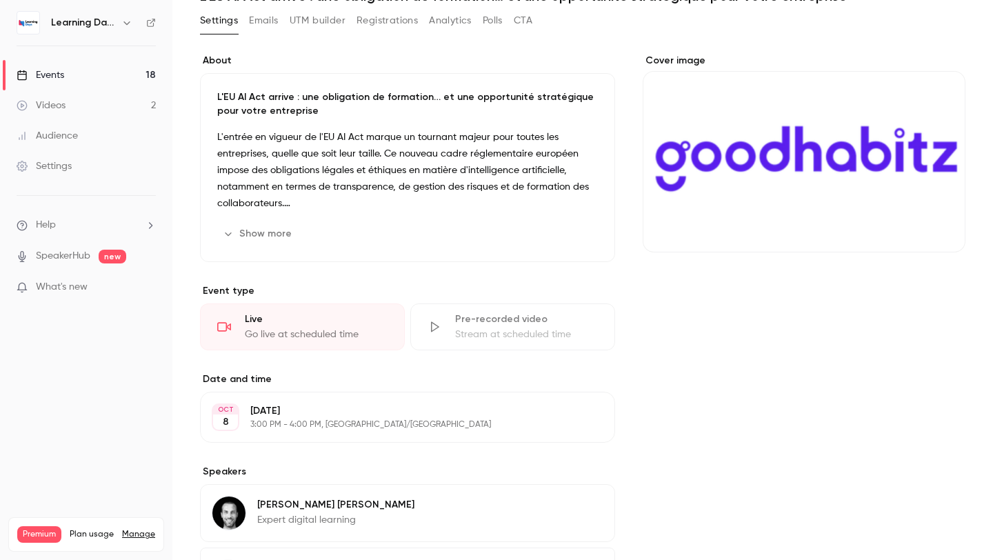
scroll to position [200, 0]
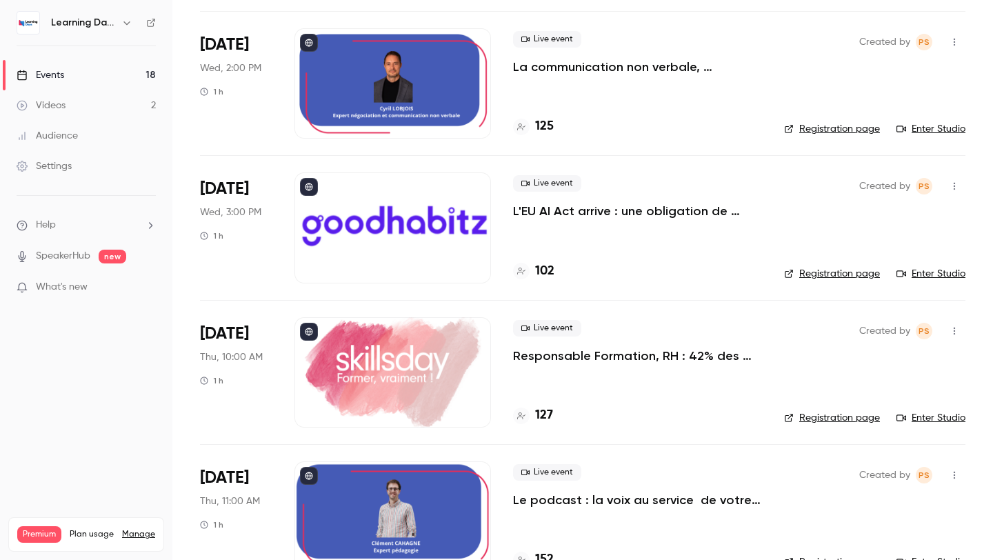
scroll to position [1541, 0]
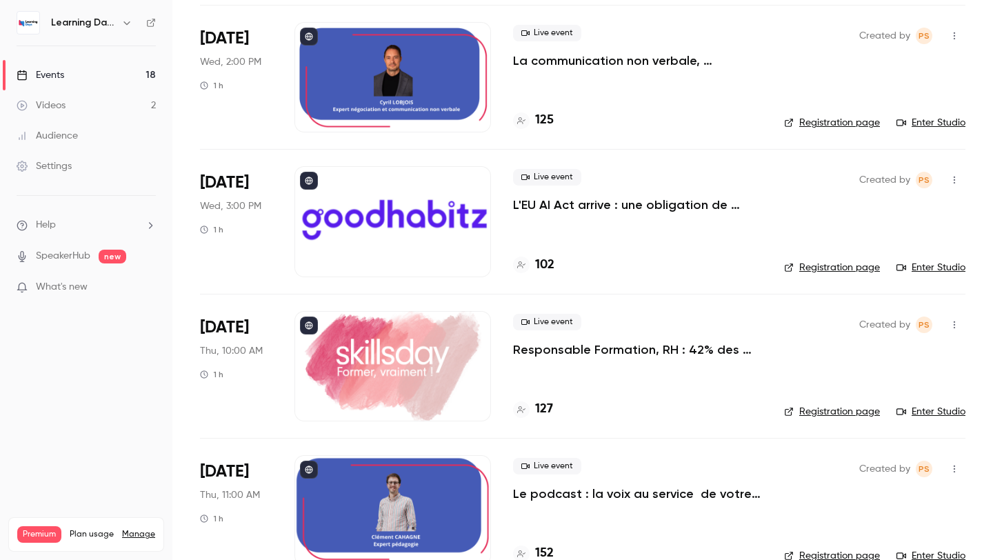
click at [398, 195] on div at bounding box center [393, 221] width 197 height 110
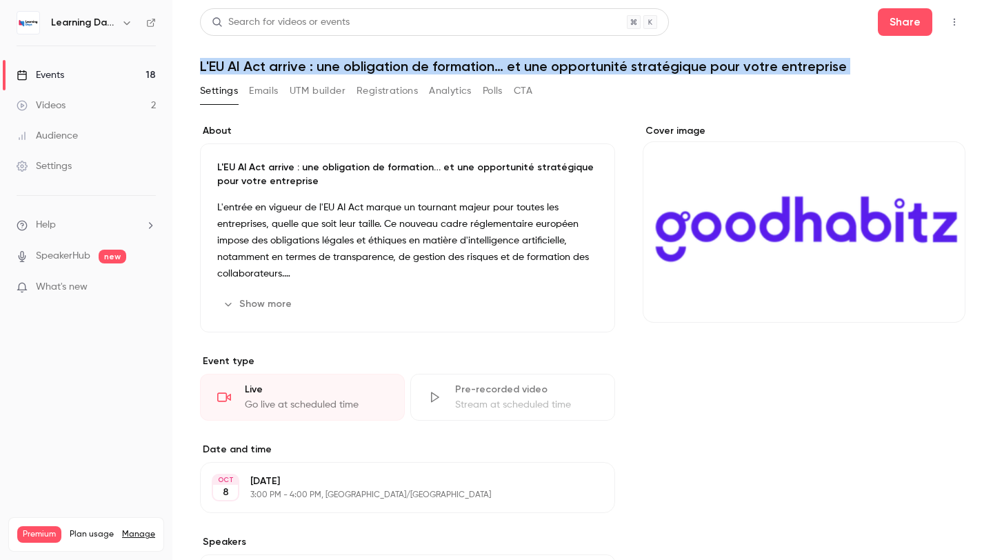
drag, startPoint x: 199, startPoint y: 61, endPoint x: 838, endPoint y: 76, distance: 638.3
click at [838, 76] on main "Search for videos or events Share L'EU AI Act arrive : une obligation de format…" at bounding box center [582, 280] width 821 height 560
copy h1 "L'EU AI Act arrive : une obligation de formation… et une opportunité stratégiqu…"
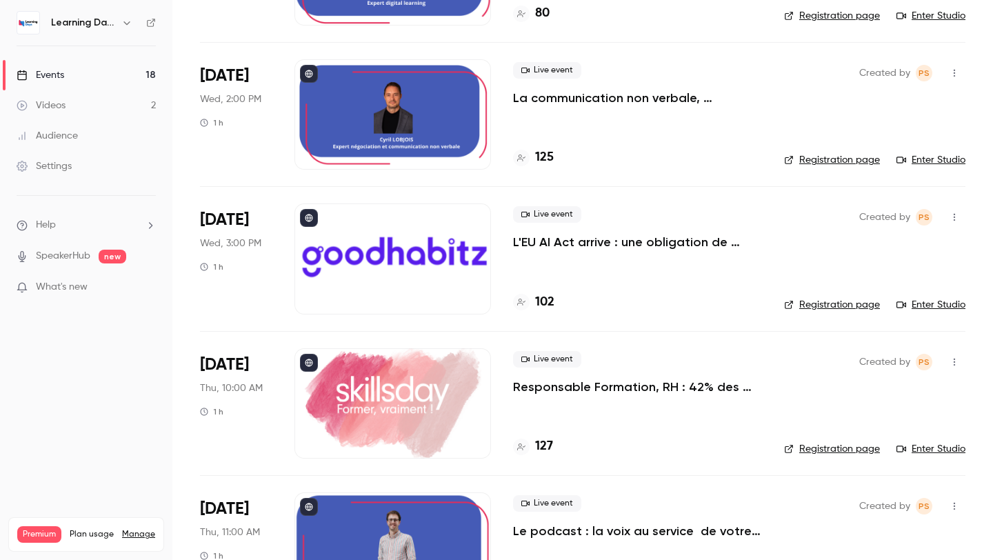
scroll to position [1518, 0]
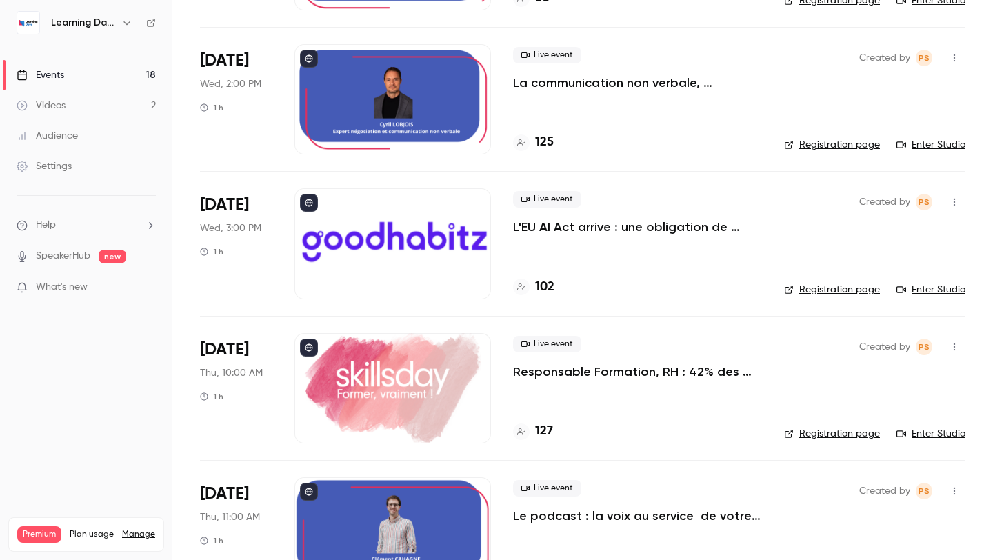
click at [417, 370] on div at bounding box center [393, 388] width 197 height 110
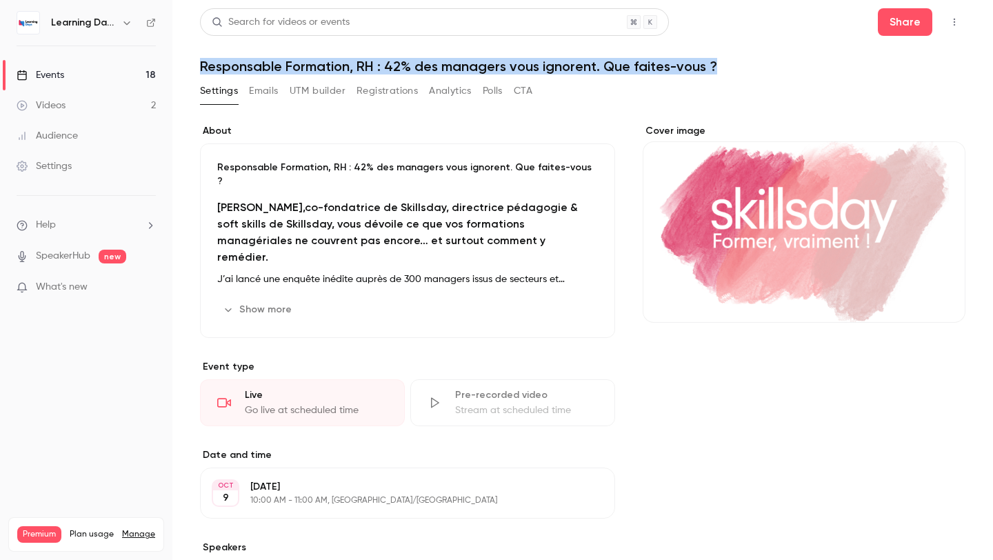
drag, startPoint x: 193, startPoint y: 57, endPoint x: 737, endPoint y: 63, distance: 543.7
click at [737, 64] on main "Search for videos or events Share Responsable Formation, RH : 42% des managers …" at bounding box center [582, 280] width 821 height 560
copy h1 "Responsable Formation, RH : 42% des managers vous ignorent. Que faites-vous ?"
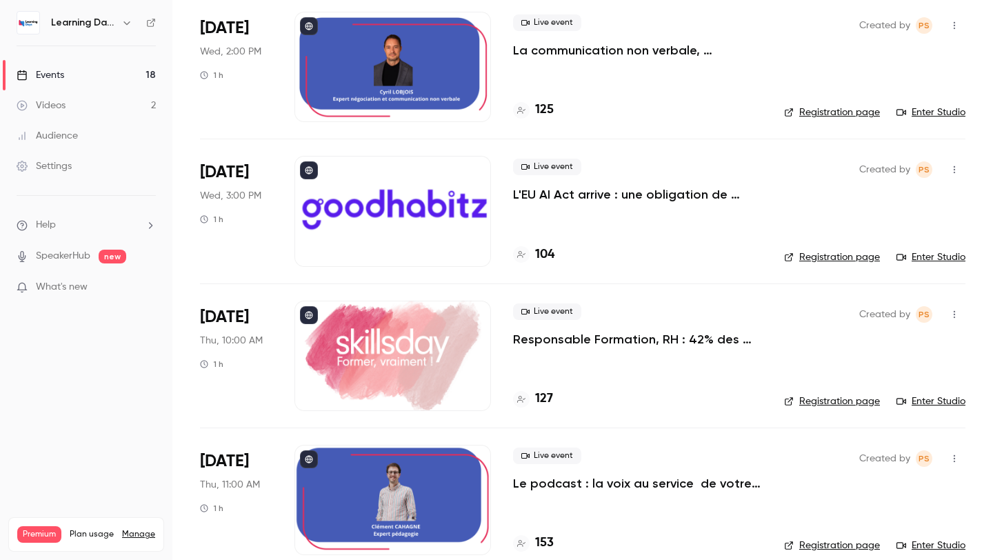
click at [386, 344] on div at bounding box center [393, 356] width 197 height 110
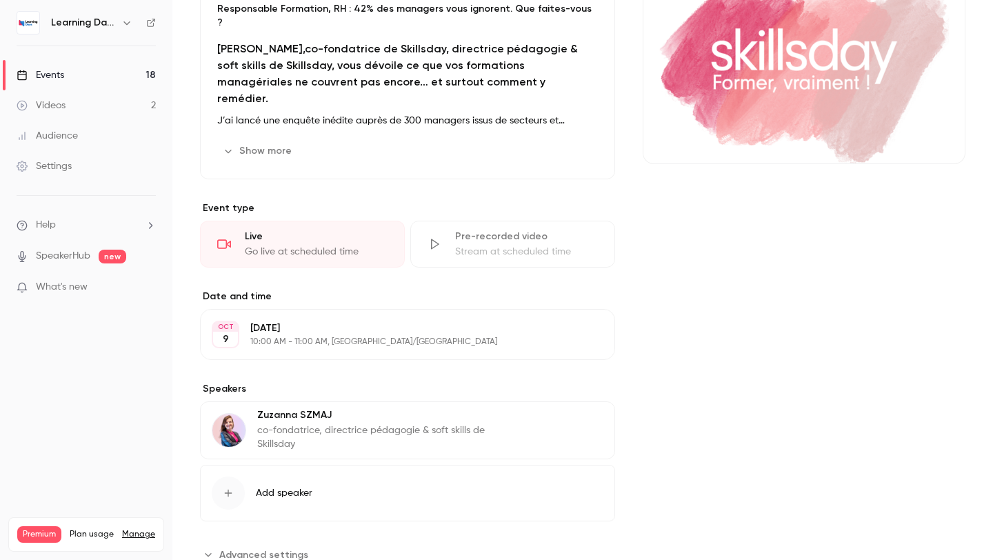
scroll to position [192, 0]
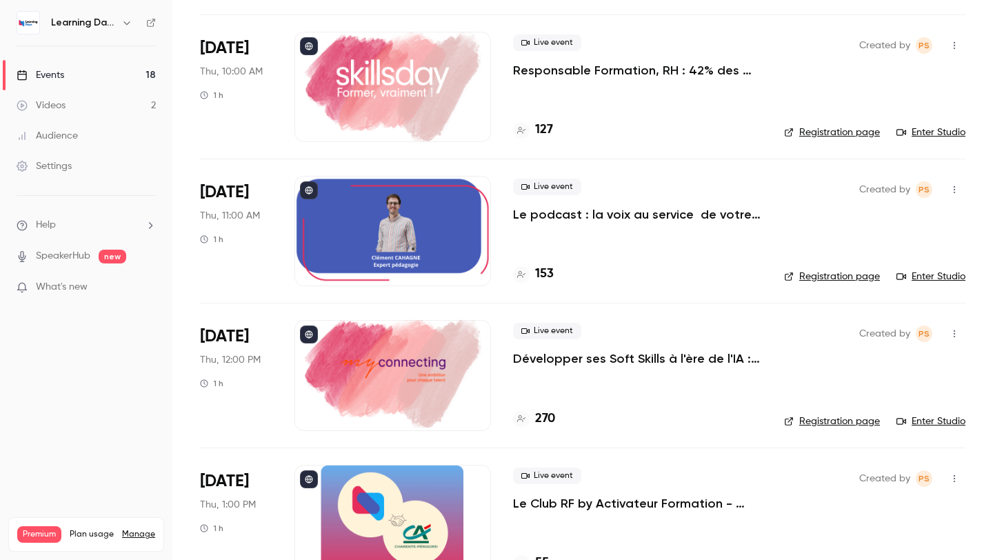
scroll to position [1826, 0]
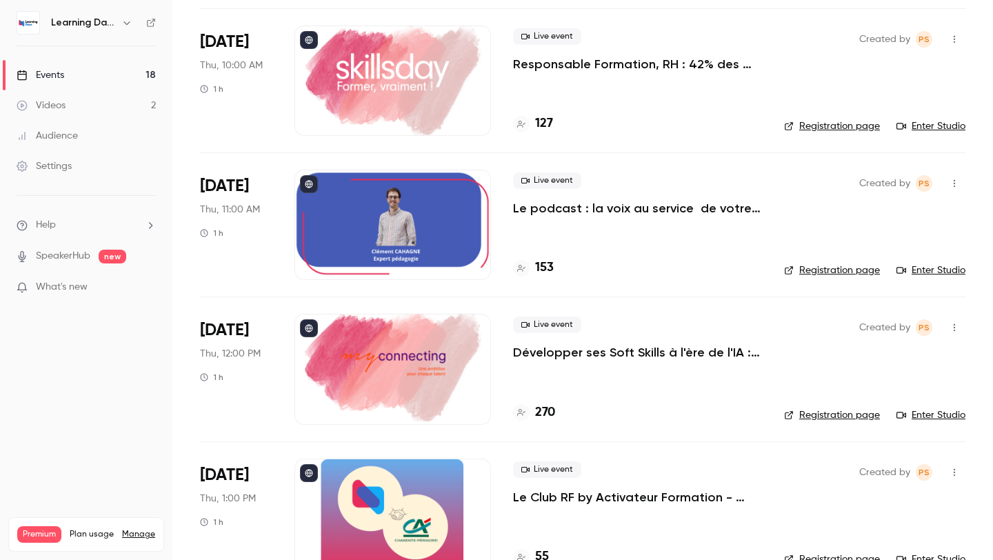
click at [428, 246] on div at bounding box center [393, 225] width 197 height 110
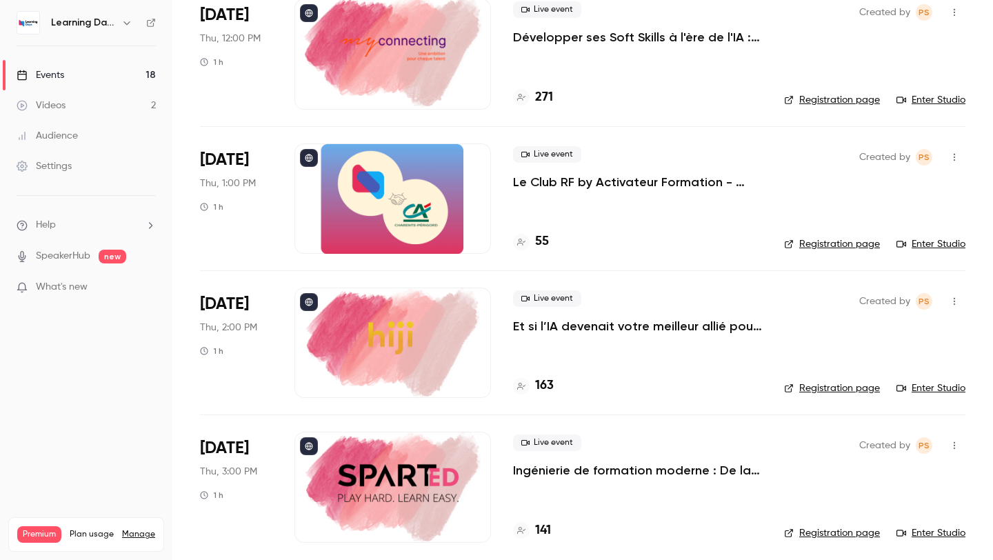
scroll to position [2148, 0]
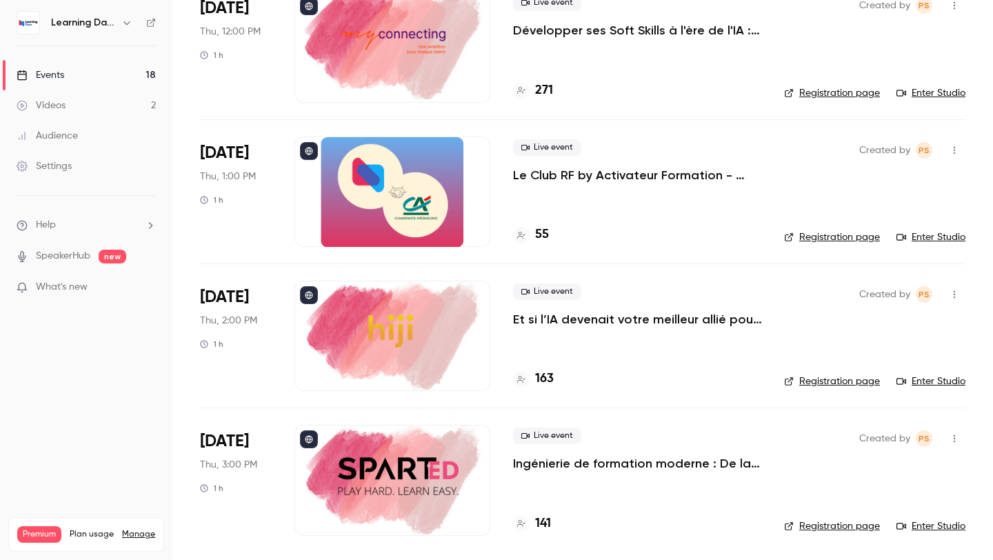
click at [395, 72] on div at bounding box center [393, 47] width 197 height 110
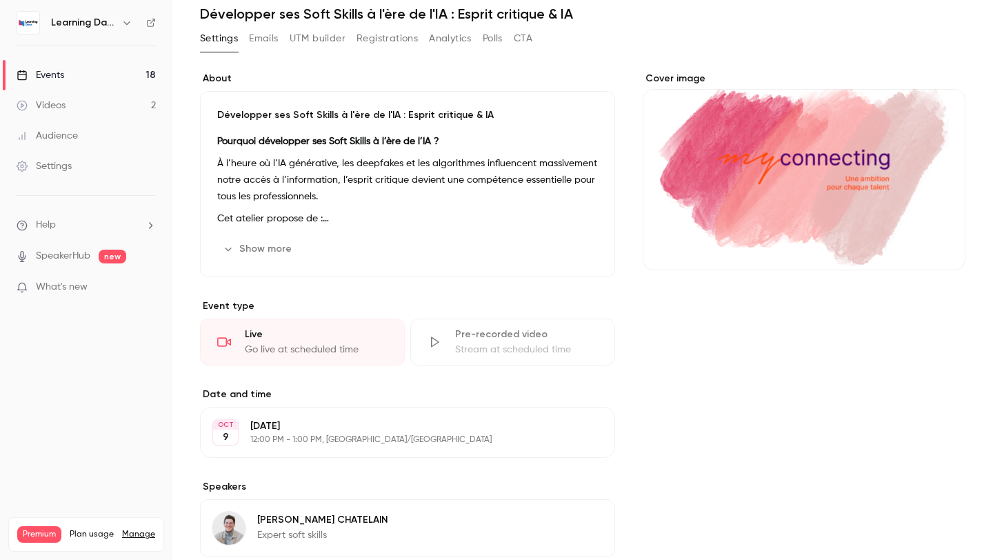
scroll to position [57, 0]
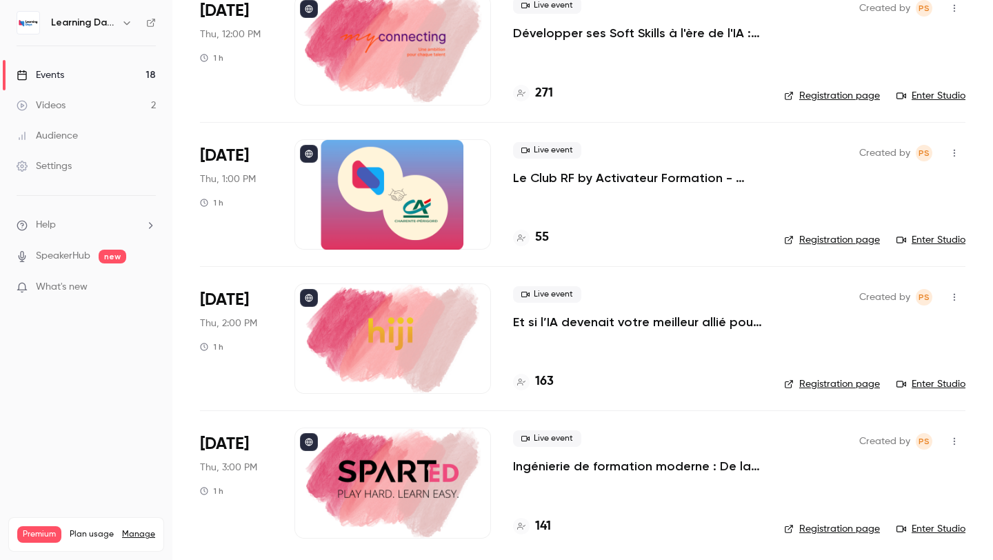
scroll to position [2148, 0]
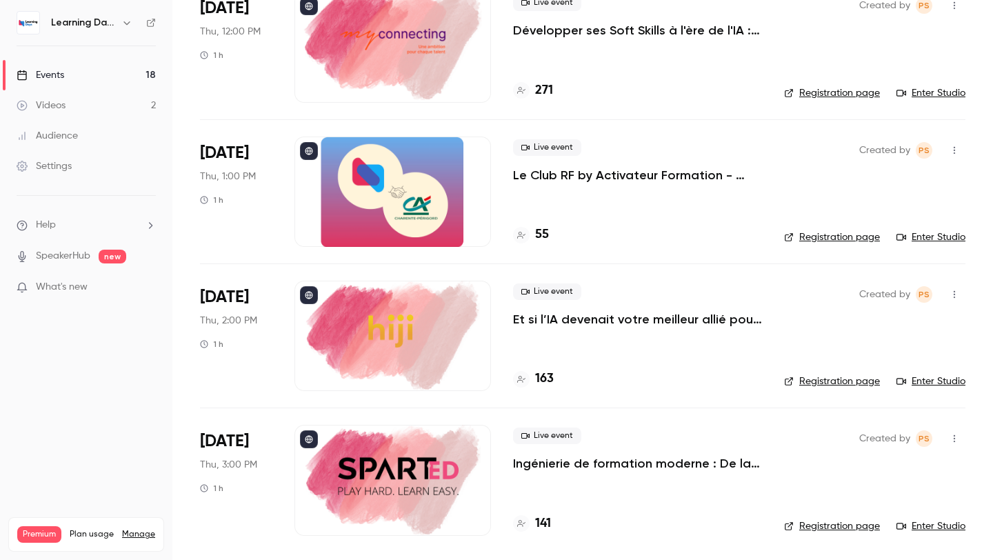
click at [444, 470] on div at bounding box center [393, 480] width 197 height 110
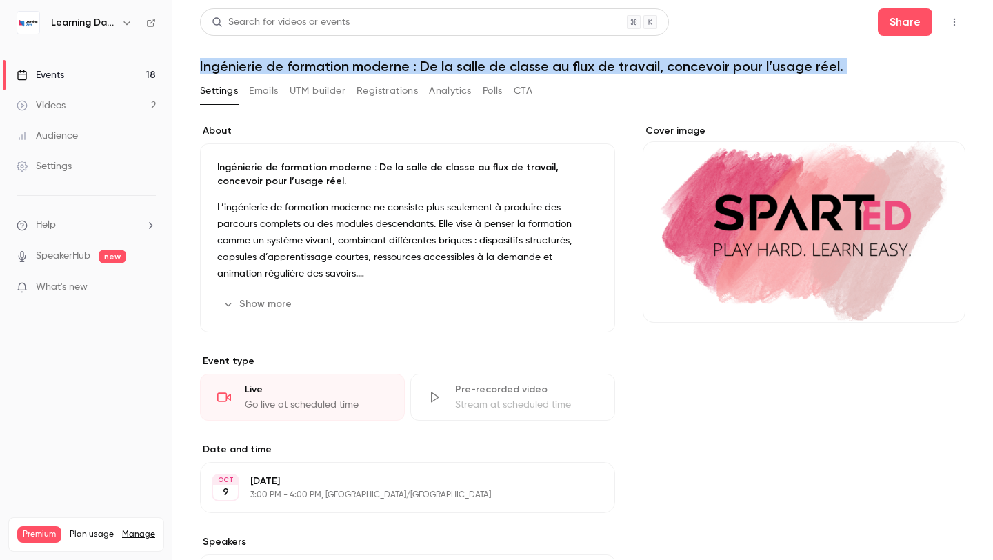
drag, startPoint x: 201, startPoint y: 64, endPoint x: 797, endPoint y: 83, distance: 596.4
click at [797, 83] on div "Search for videos or events Share Ingénierie de formation moderne : De la salle…" at bounding box center [583, 380] width 766 height 744
copy div "Ingénierie de formation moderne : De la salle de classe au flux de travail, con…"
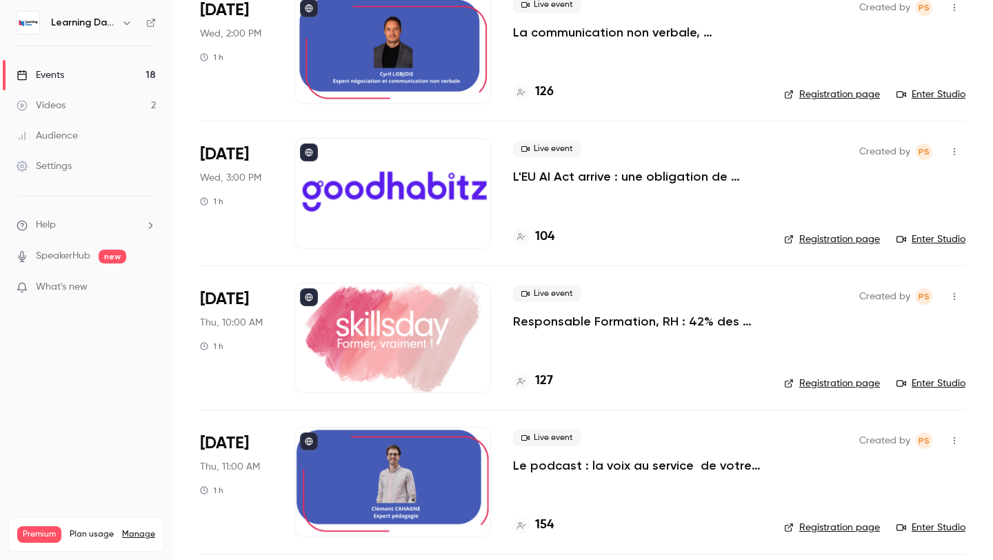
scroll to position [2148, 0]
